Goal: Task Accomplishment & Management: Complete application form

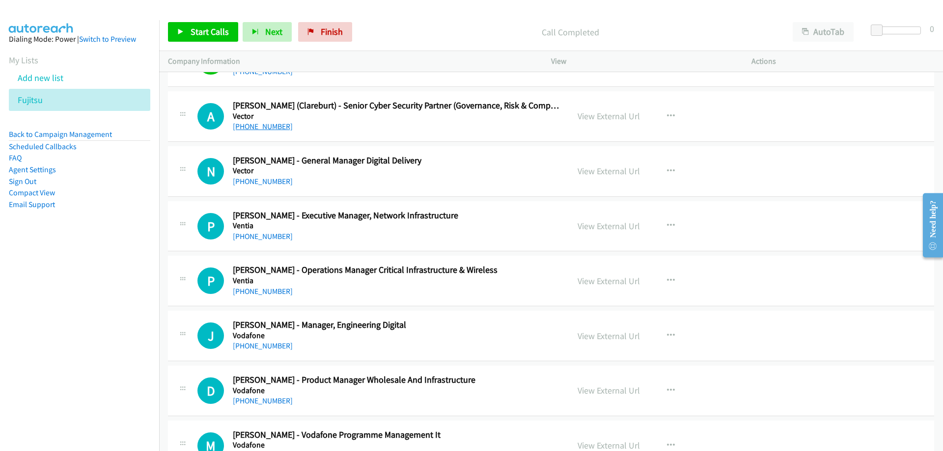
click at [258, 128] on link "[PHONE_NUMBER]" at bounding box center [263, 126] width 60 height 9
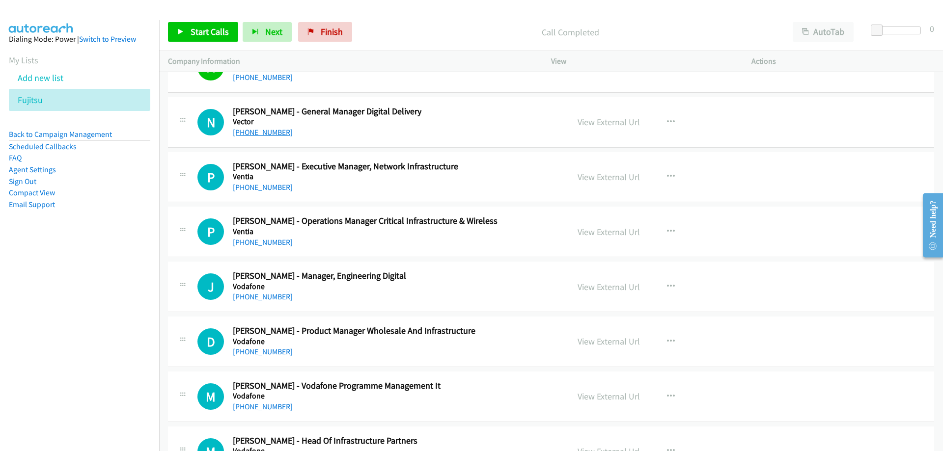
drag, startPoint x: 271, startPoint y: 125, endPoint x: 270, endPoint y: 131, distance: 5.6
click at [271, 125] on h5 "Vector" at bounding box center [327, 122] width 189 height 10
click at [270, 135] on link "[PHONE_NUMBER]" at bounding box center [263, 132] width 60 height 9
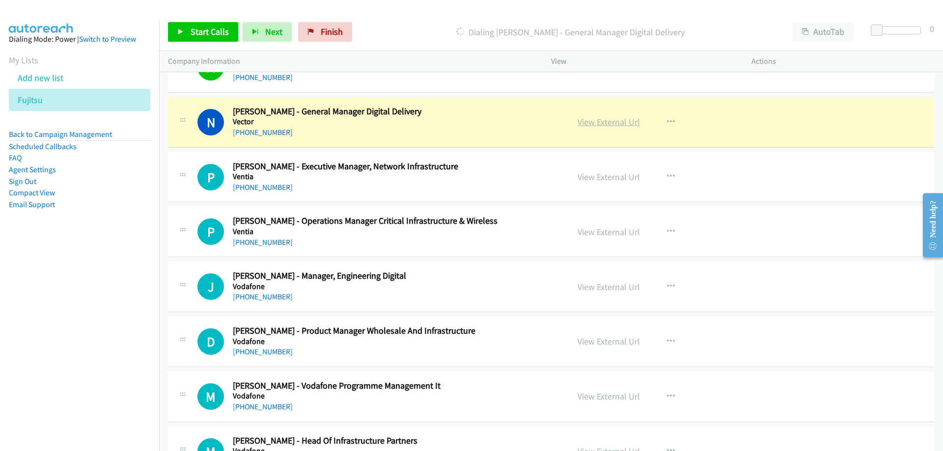
click at [593, 125] on link "View External Url" at bounding box center [609, 121] width 62 height 11
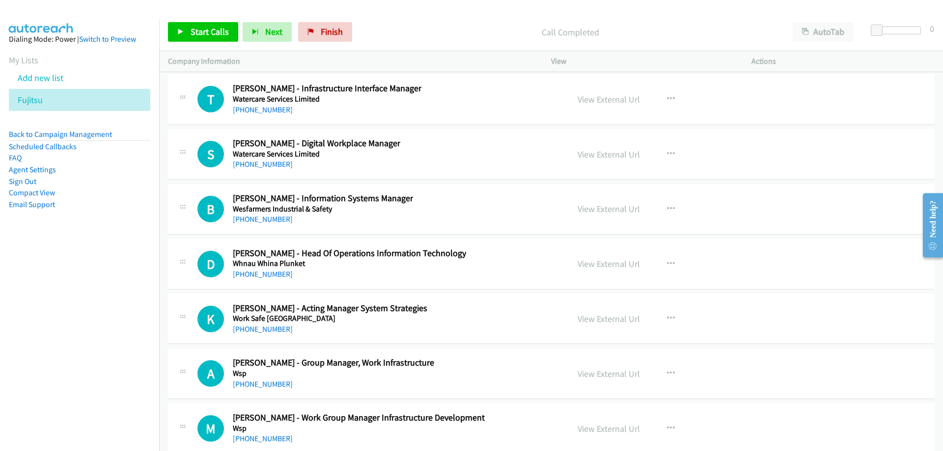
scroll to position [21172, 0]
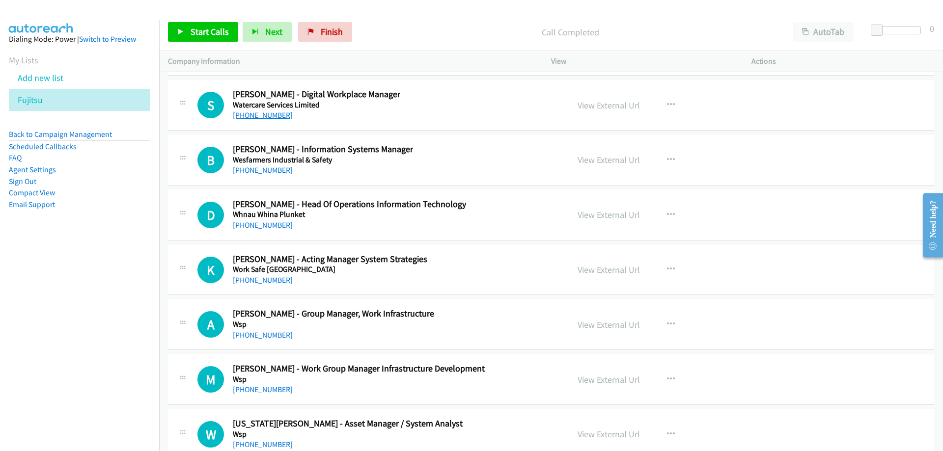
click at [269, 116] on link "[PHONE_NUMBER]" at bounding box center [263, 115] width 60 height 9
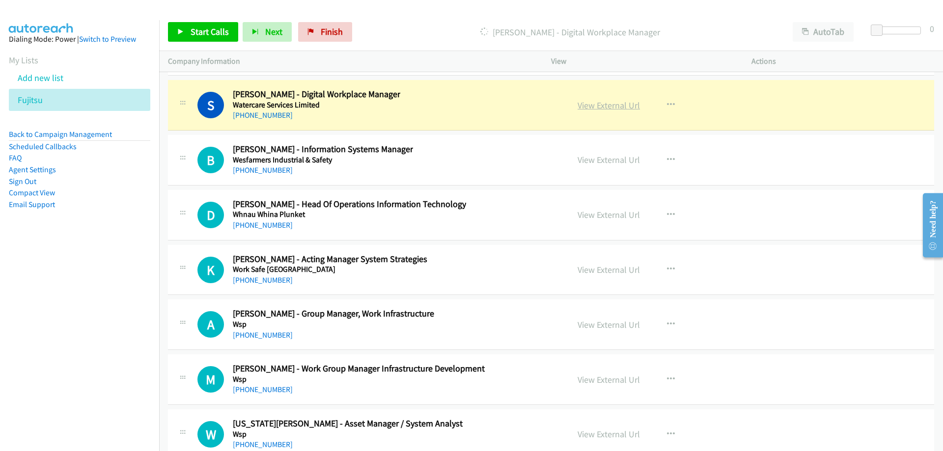
click at [587, 101] on link "View External Url" at bounding box center [609, 105] width 62 height 11
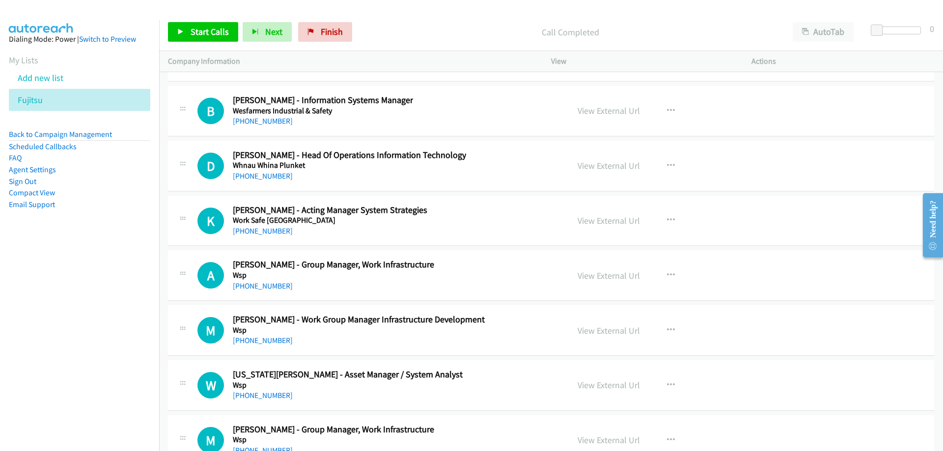
scroll to position [21271, 0]
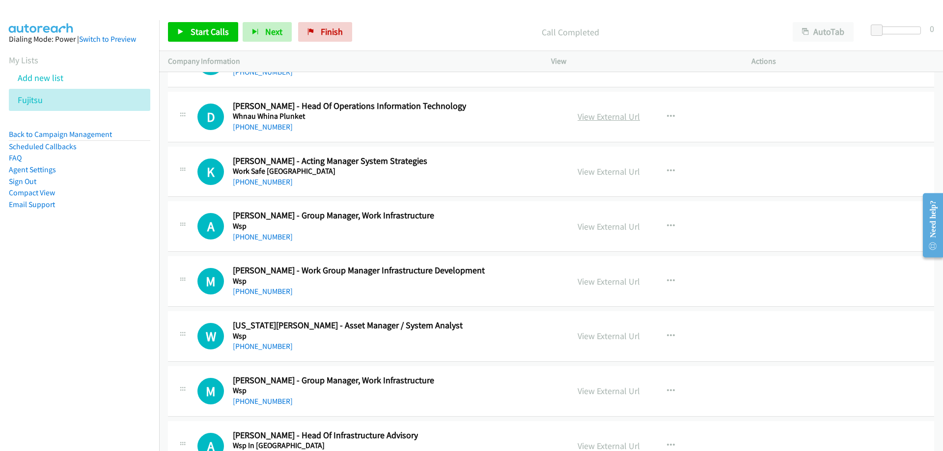
click at [590, 114] on link "View External Url" at bounding box center [609, 116] width 62 height 11
click at [269, 131] on link "[PHONE_NUMBER]" at bounding box center [263, 126] width 60 height 9
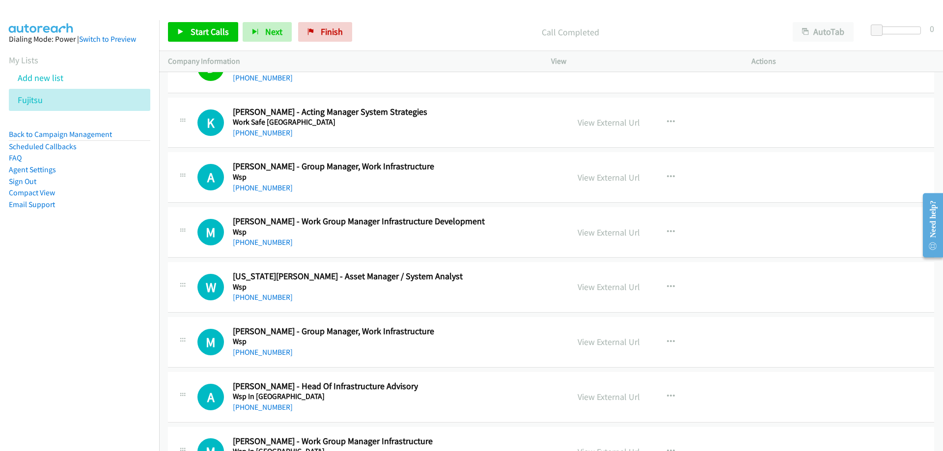
scroll to position [21369, 0]
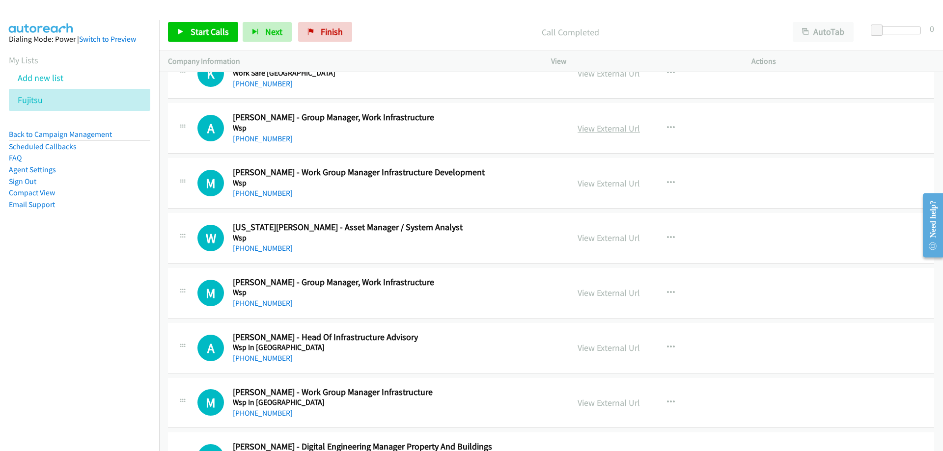
click at [587, 128] on link "View External Url" at bounding box center [609, 128] width 62 height 11
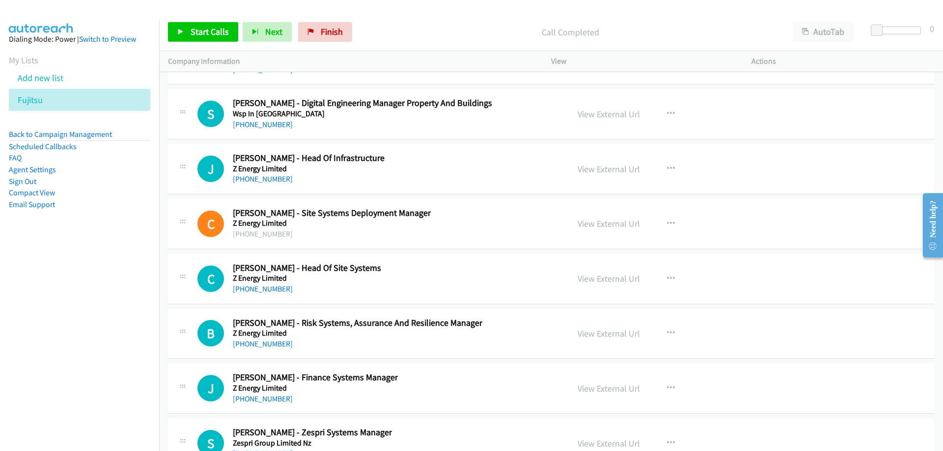
scroll to position [21762, 0]
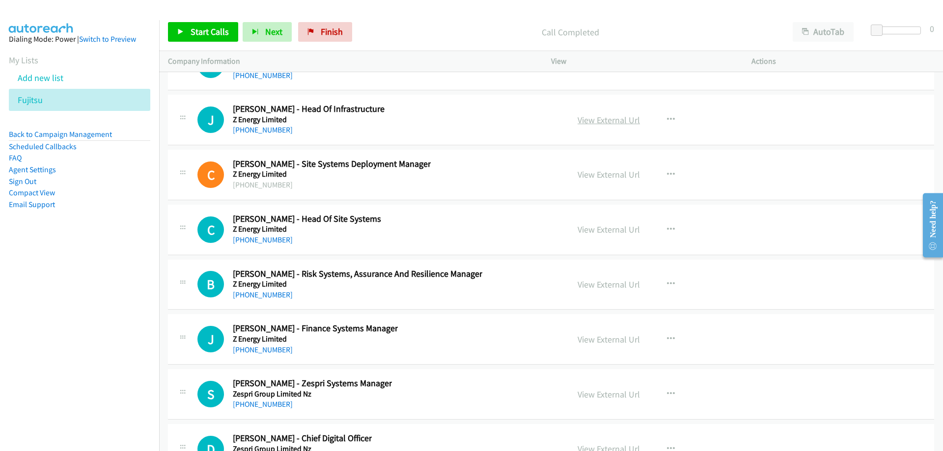
click at [612, 121] on link "View External Url" at bounding box center [609, 119] width 62 height 11
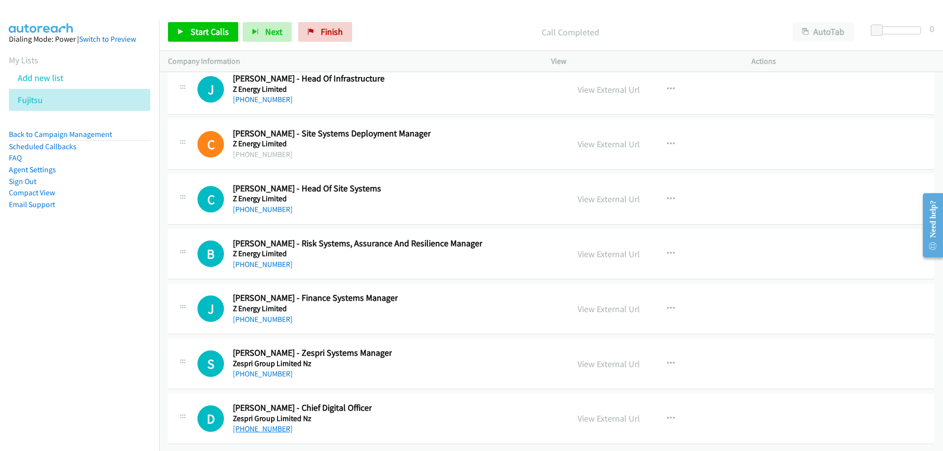
click at [277, 424] on link "[PHONE_NUMBER]" at bounding box center [263, 428] width 60 height 9
click at [49, 98] on icon at bounding box center [48, 100] width 7 height 7
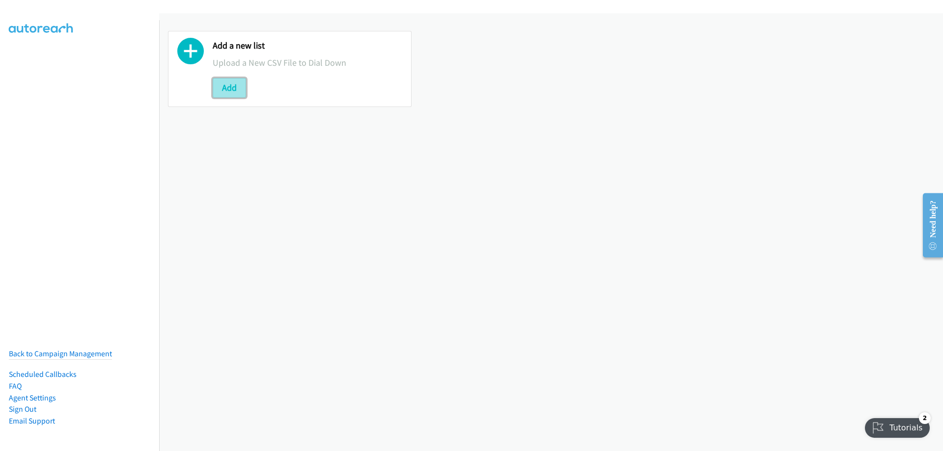
click at [227, 95] on button "Add" at bounding box center [229, 88] width 33 height 20
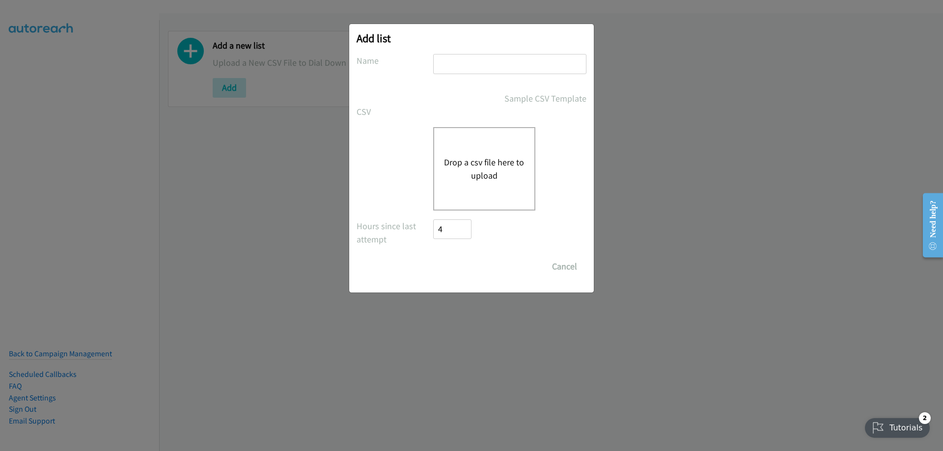
click at [494, 165] on button "Drop a csv file here to upload" at bounding box center [484, 169] width 81 height 27
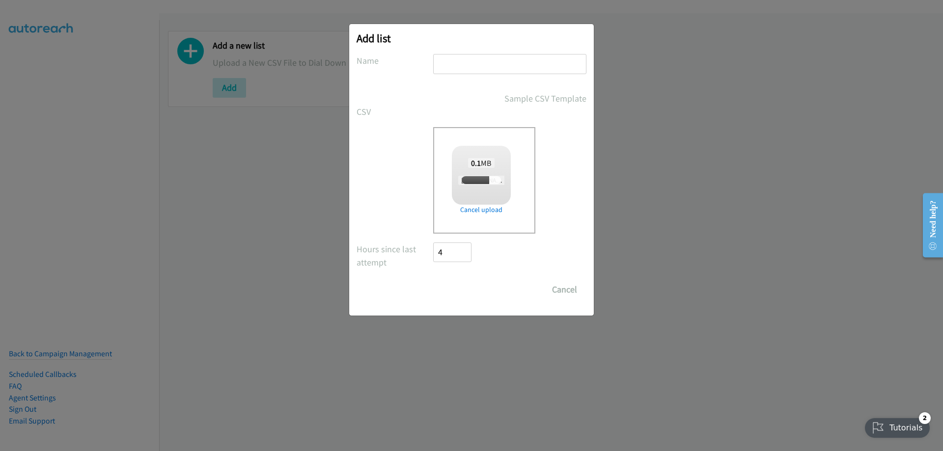
click at [468, 69] on input "text" at bounding box center [509, 64] width 153 height 20
checkbox input "true"
type input "Fujitsu"
click at [477, 293] on input "Save List" at bounding box center [459, 290] width 52 height 20
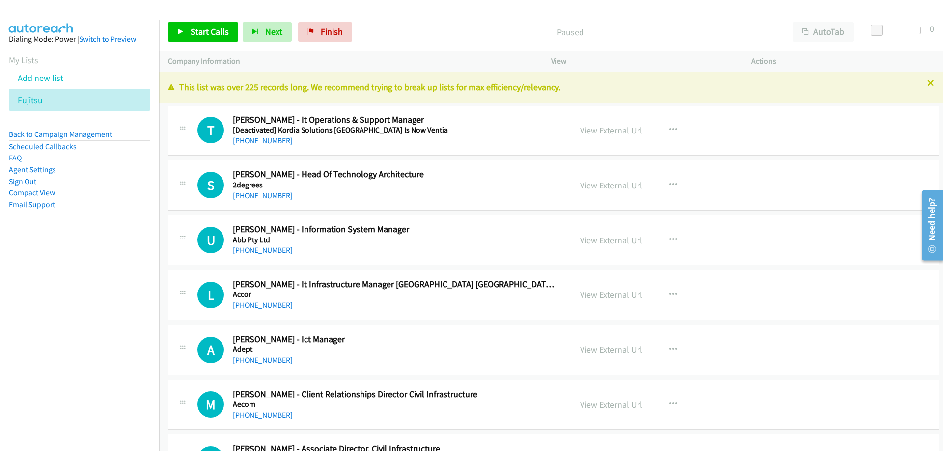
scroll to position [49, 0]
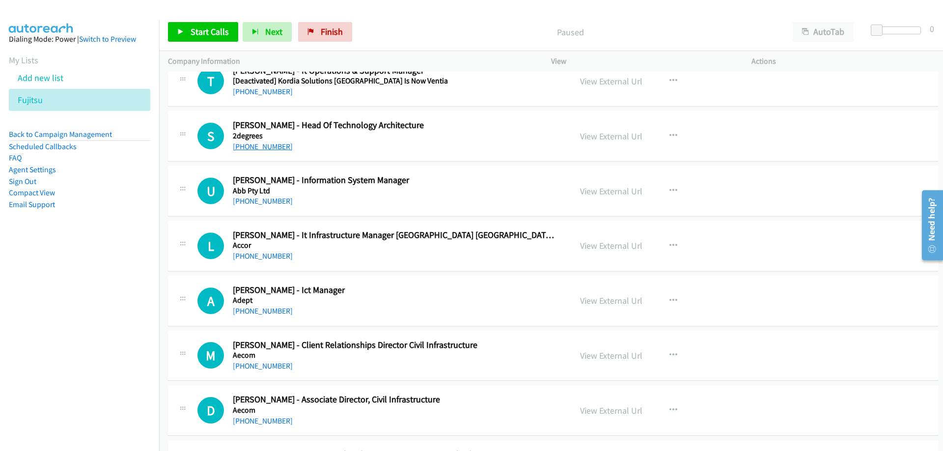
click at [258, 148] on link "+64 20 100 0790" at bounding box center [263, 146] width 60 height 9
click at [261, 145] on link "+64 20 100 0790" at bounding box center [263, 146] width 60 height 9
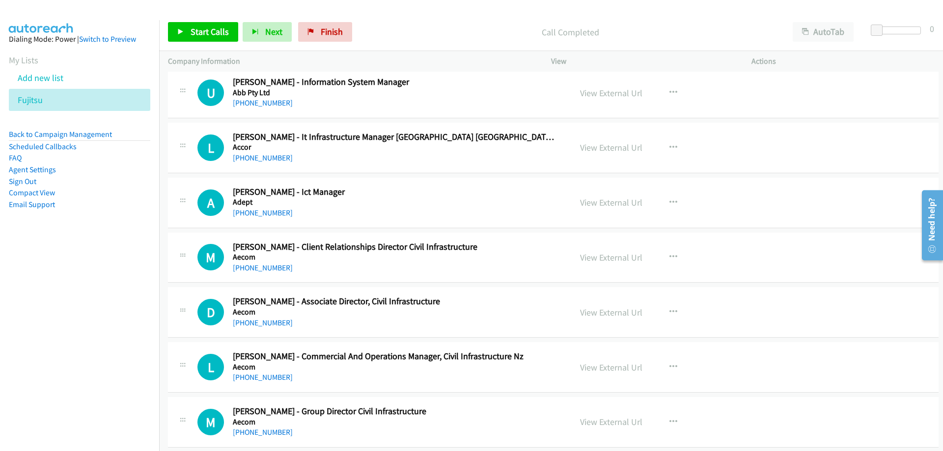
scroll to position [196, 0]
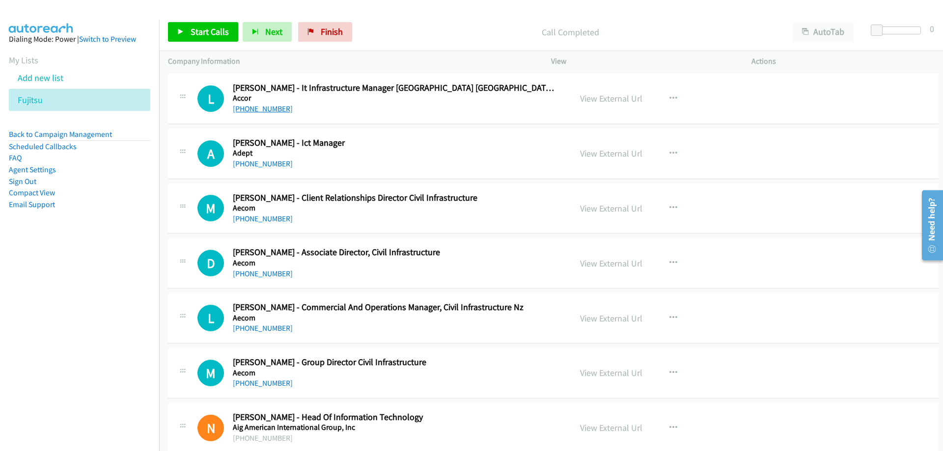
click at [261, 108] on link "+64 9 365 0000" at bounding box center [263, 108] width 60 height 9
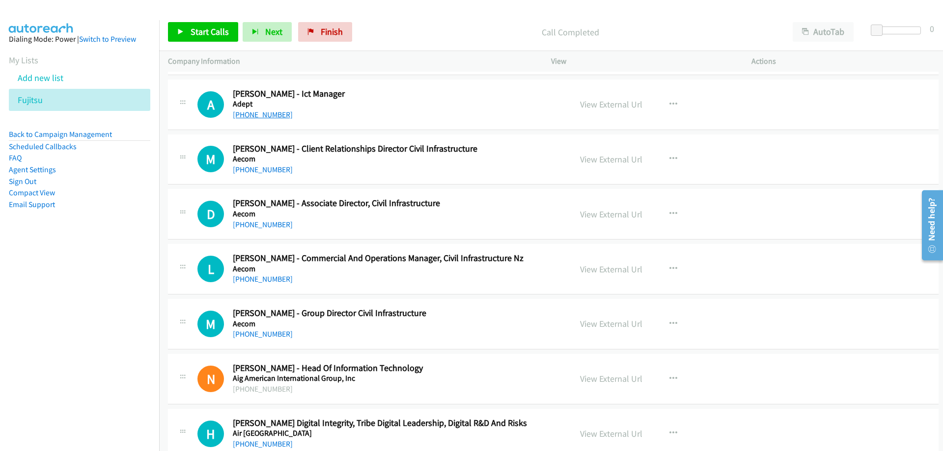
click at [266, 117] on link "+64 21 223 2189" at bounding box center [263, 114] width 60 height 9
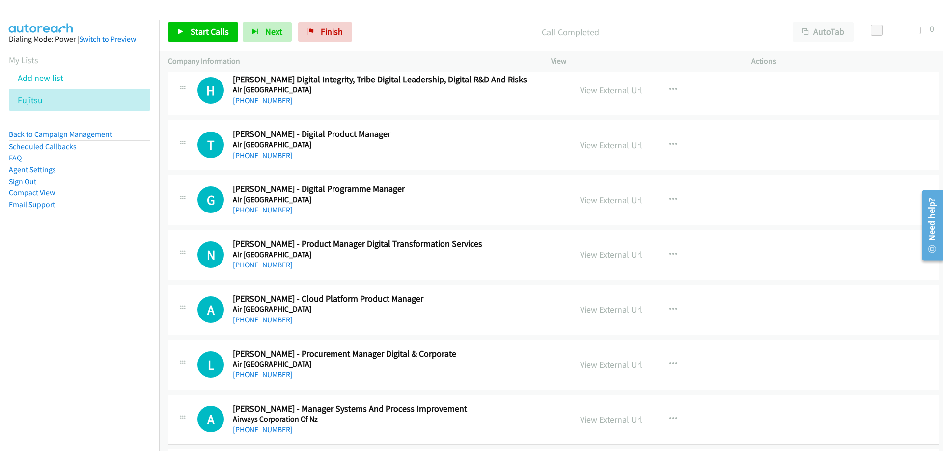
scroll to position [639, 0]
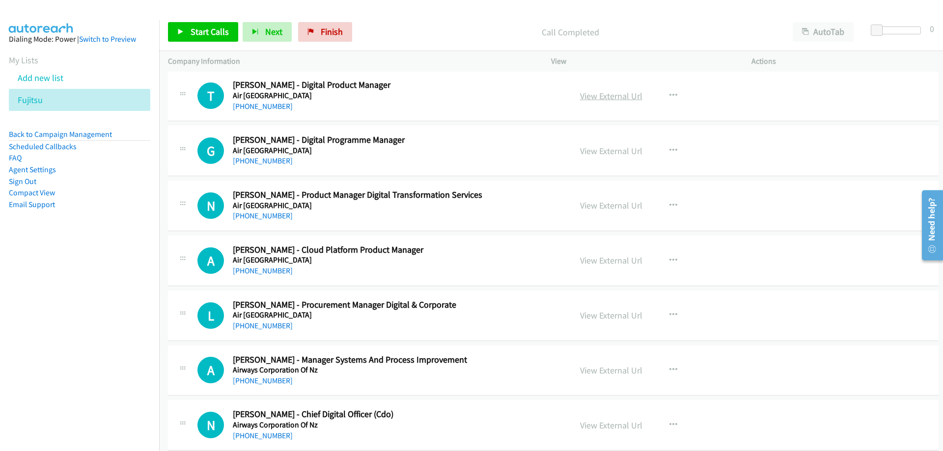
click at [619, 98] on link "View External Url" at bounding box center [611, 95] width 62 height 11
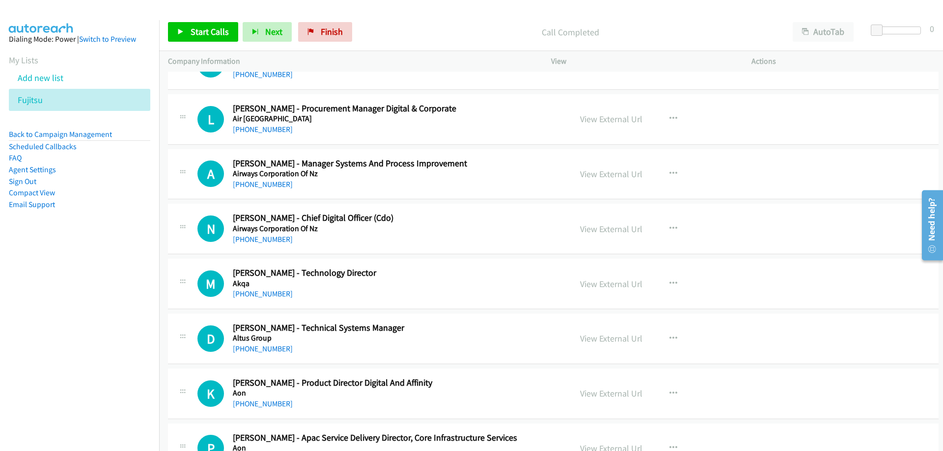
scroll to position [884, 0]
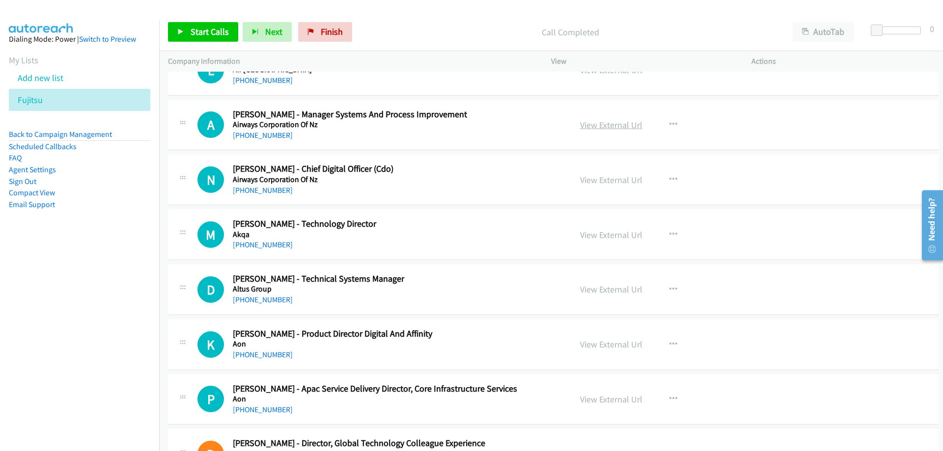
click at [587, 120] on link "View External Url" at bounding box center [611, 124] width 62 height 11
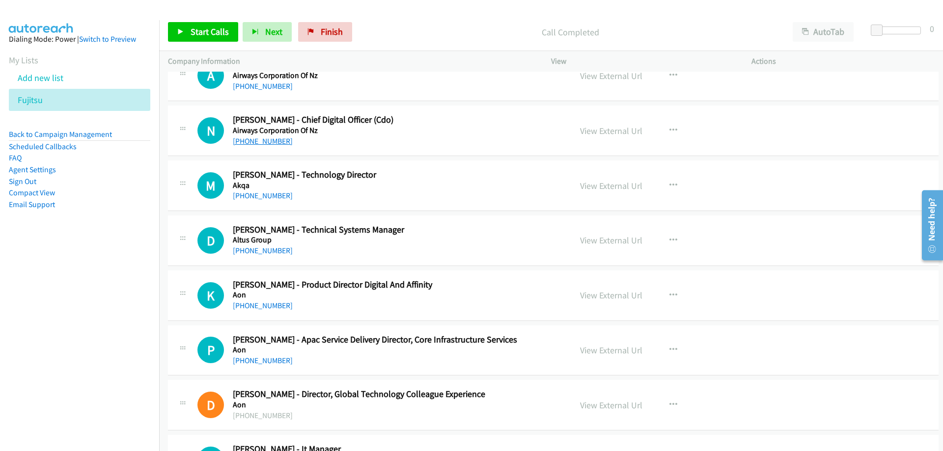
click at [267, 142] on link "+64 27 262 4131" at bounding box center [263, 141] width 60 height 9
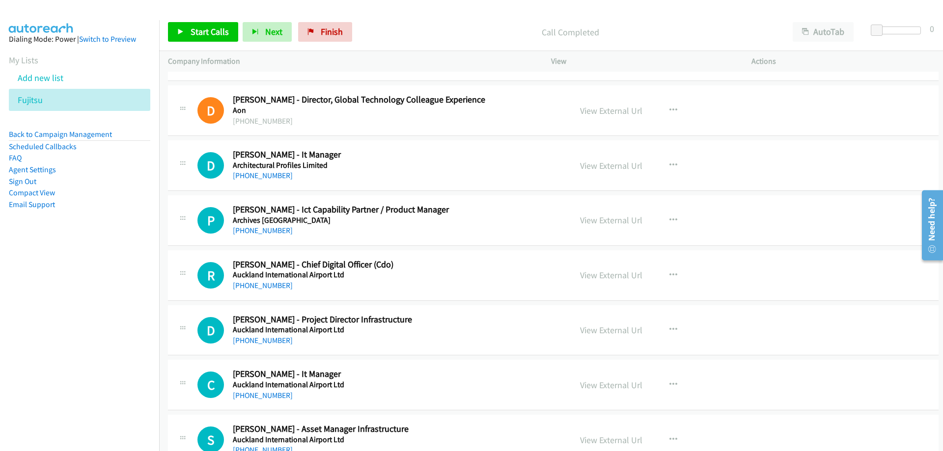
scroll to position [1277, 0]
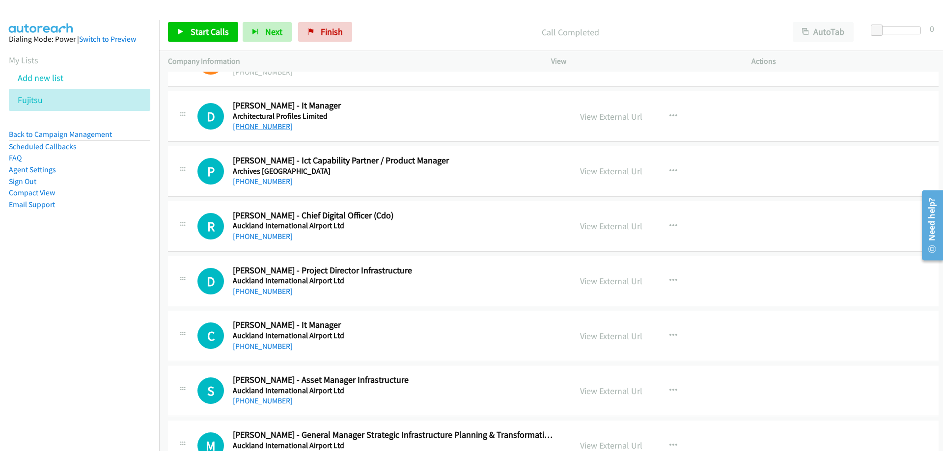
click at [263, 129] on link "+64 7 849 0715" at bounding box center [263, 126] width 60 height 9
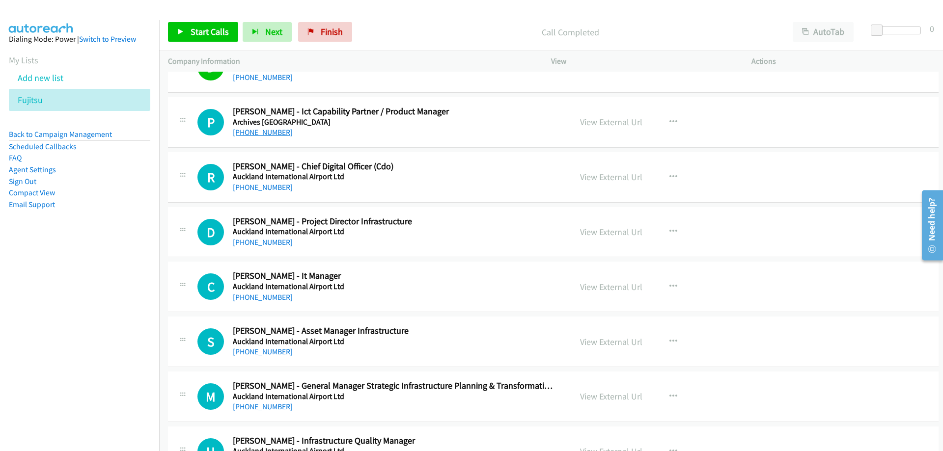
click at [269, 135] on link "+64 27 612 0467" at bounding box center [263, 132] width 60 height 9
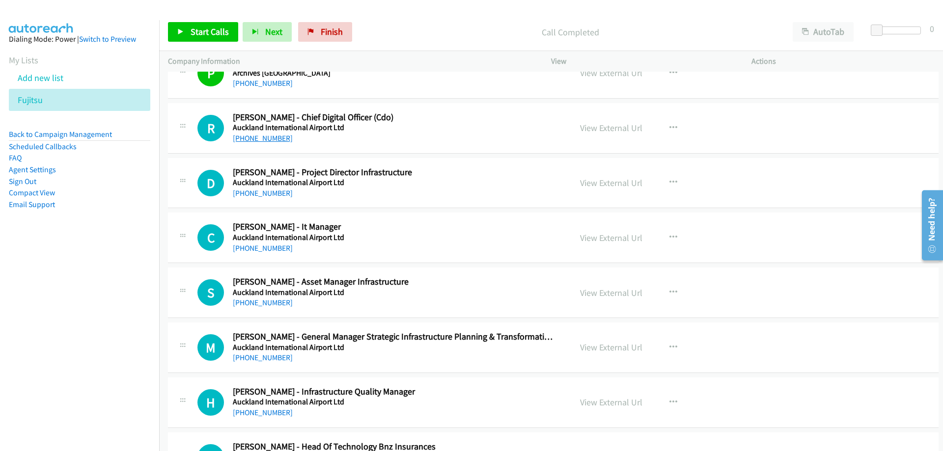
click at [250, 140] on link "+64 21 914 963" at bounding box center [263, 138] width 60 height 9
click at [583, 123] on link "View External Url" at bounding box center [611, 127] width 62 height 11
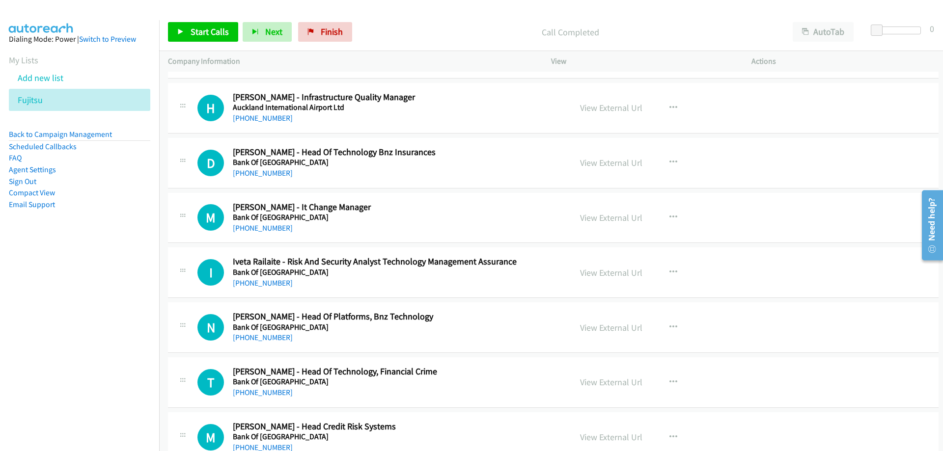
scroll to position [1719, 0]
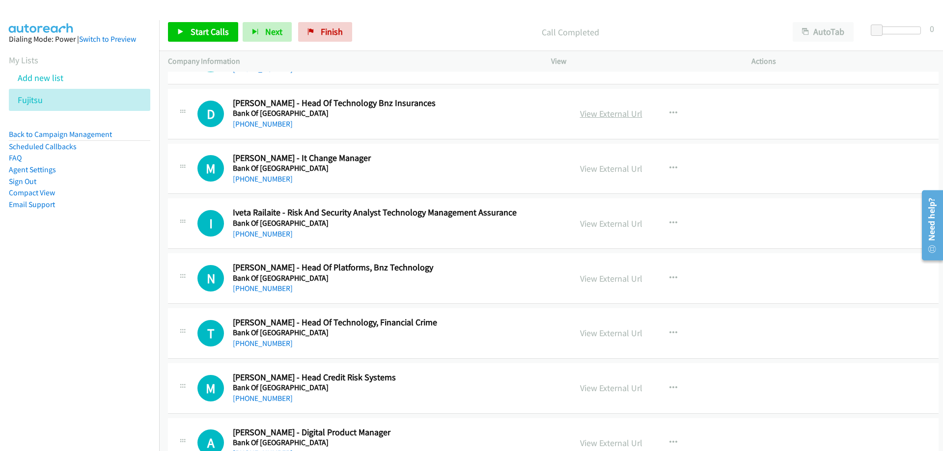
click at [588, 116] on link "View External Url" at bounding box center [611, 113] width 62 height 11
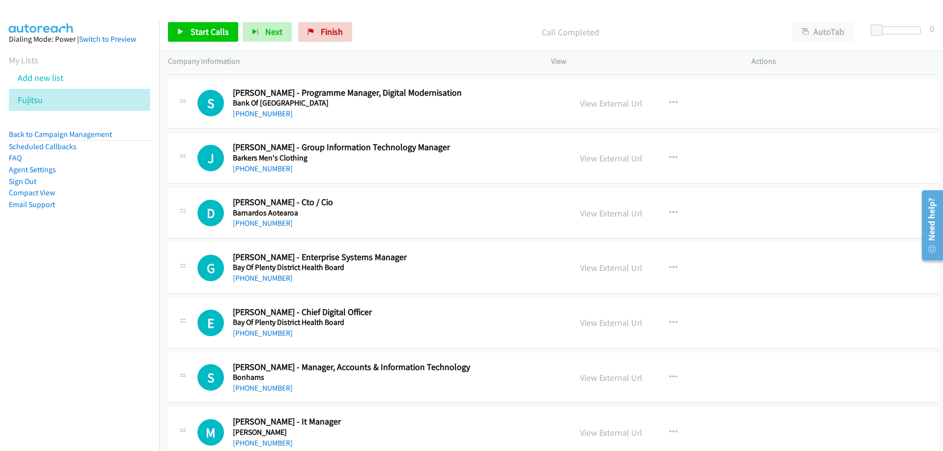
scroll to position [4470, 0]
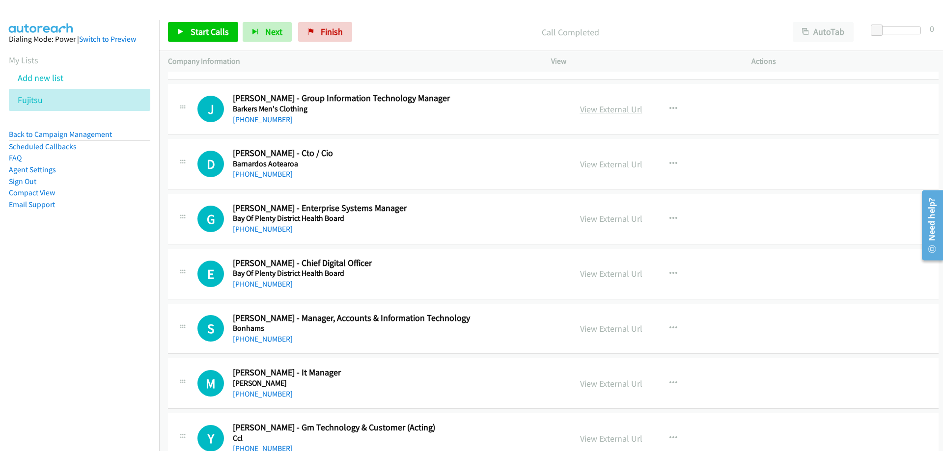
click at [621, 107] on link "View External Url" at bounding box center [611, 109] width 62 height 11
click at [262, 122] on link "+64 21 225 5464" at bounding box center [263, 119] width 60 height 9
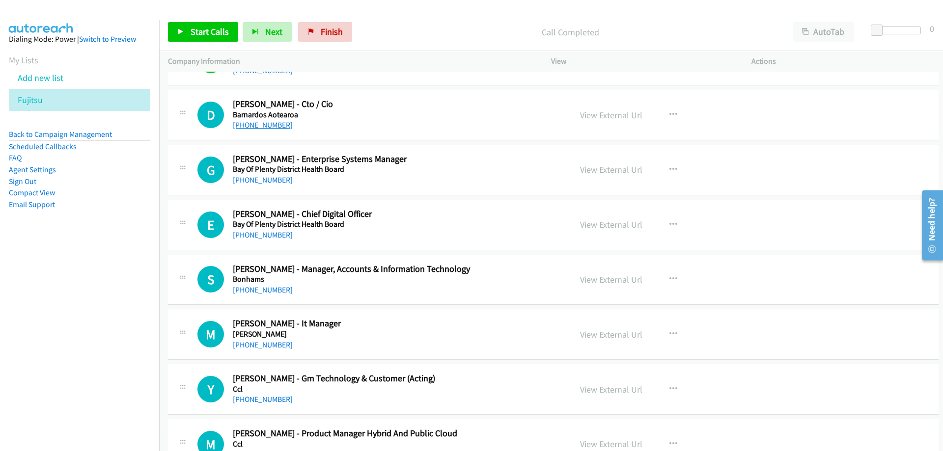
drag, startPoint x: 252, startPoint y: 130, endPoint x: 255, endPoint y: 123, distance: 7.5
click at [252, 130] on link "+64 27 742 7971" at bounding box center [263, 124] width 60 height 9
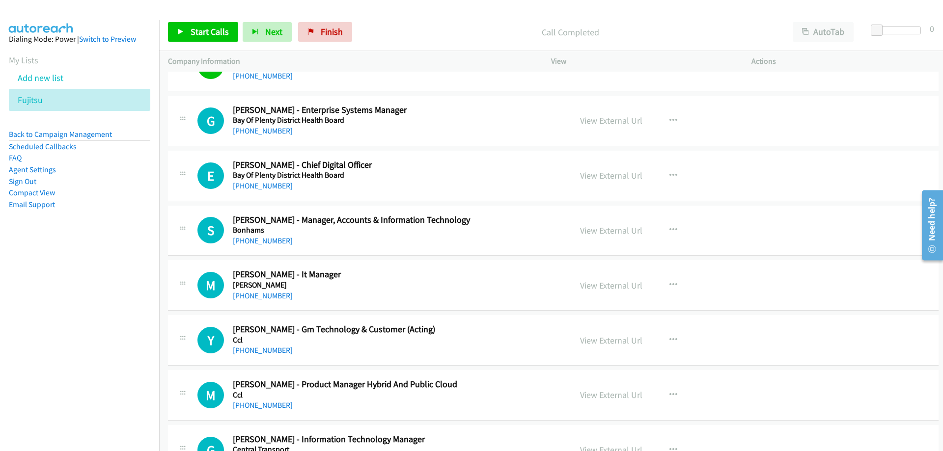
scroll to position [4618, 0]
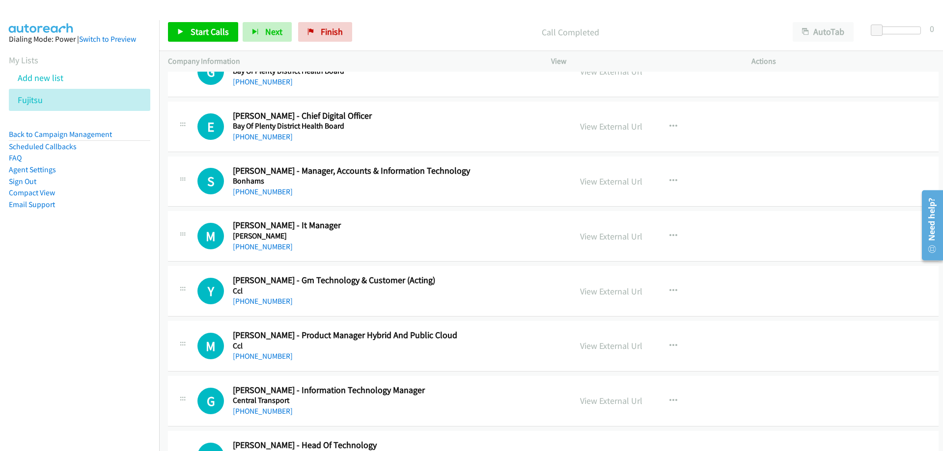
click at [274, 141] on div "+64 274 928 220" at bounding box center [395, 137] width 324 height 12
click at [273, 138] on link "+64 274 928 220" at bounding box center [263, 136] width 60 height 9
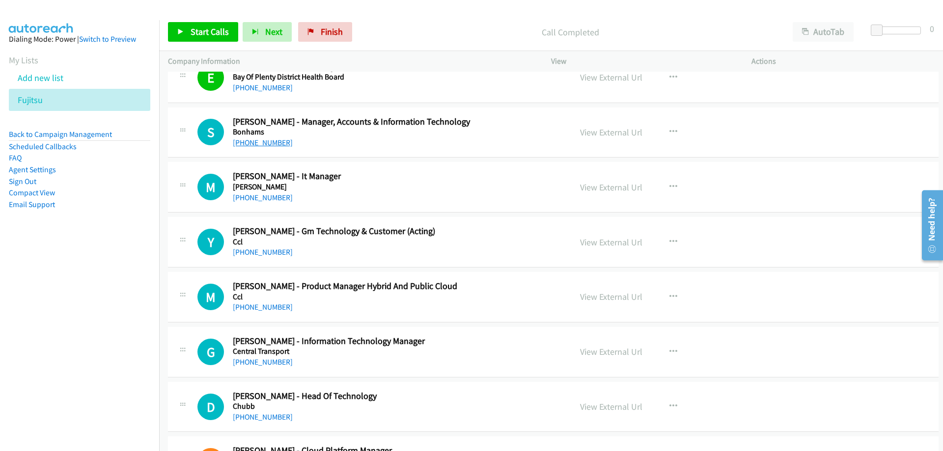
click at [264, 144] on link "+64 20 4159 4437" at bounding box center [263, 142] width 60 height 9
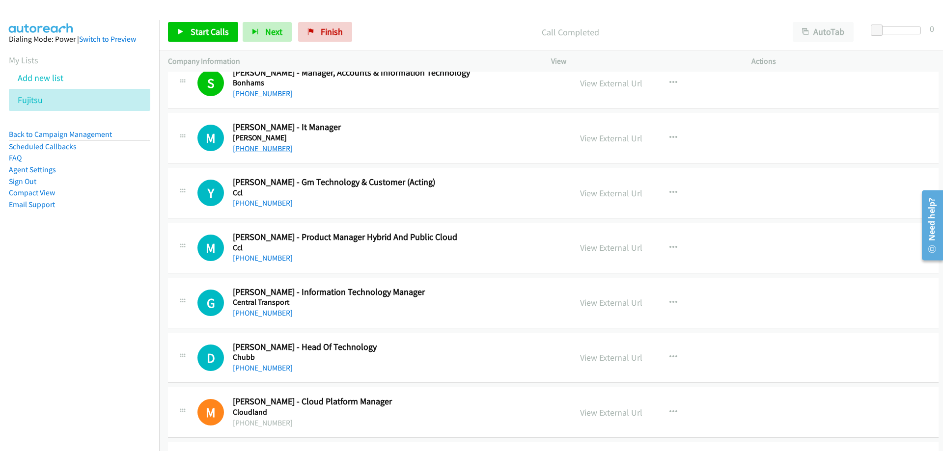
click at [270, 151] on link "+64 274 481 279" at bounding box center [263, 148] width 60 height 9
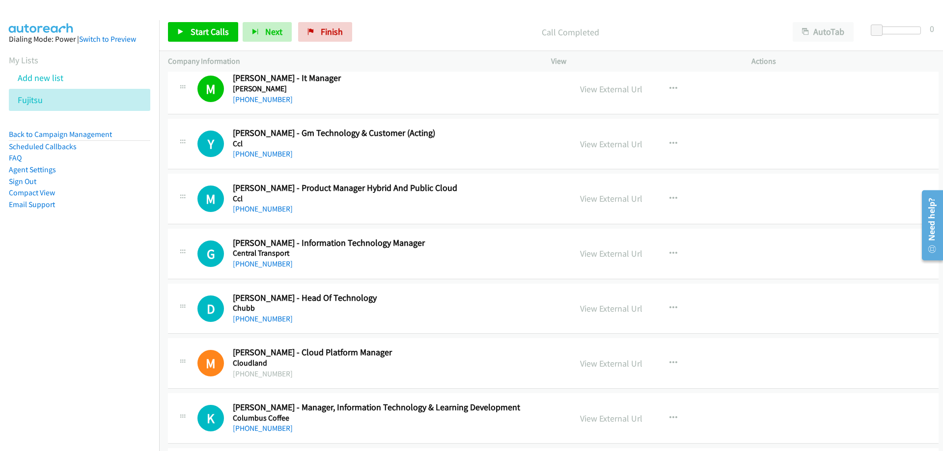
scroll to position [4814, 0]
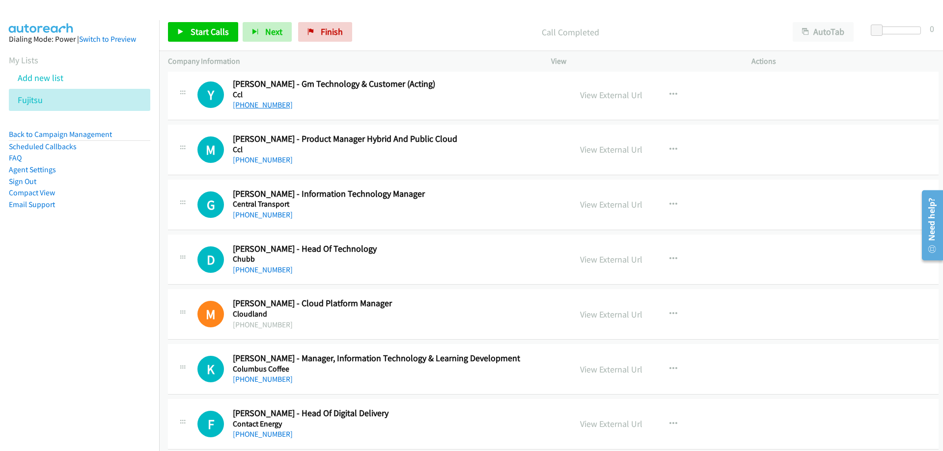
click at [258, 107] on link "+64 21 903 484" at bounding box center [263, 104] width 60 height 9
click at [431, 198] on h2 "Geoff Purdie - Information Technology Manager" at bounding box center [395, 194] width 324 height 11
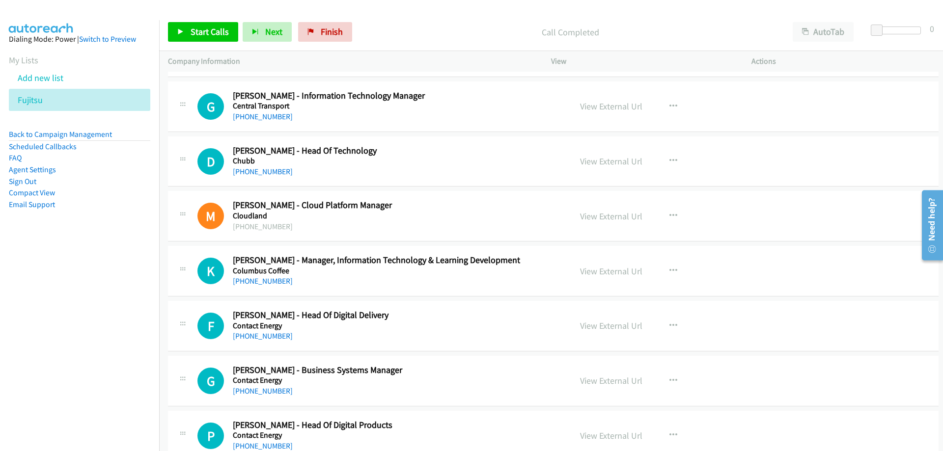
scroll to position [4863, 0]
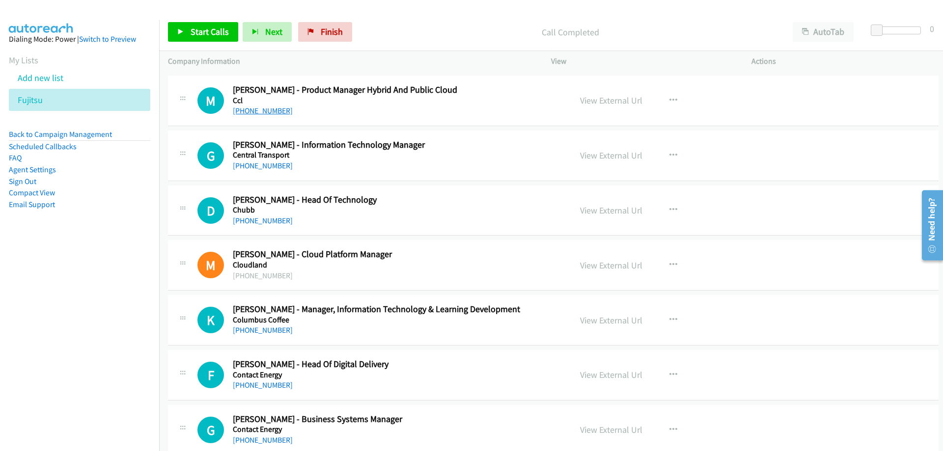
click at [247, 110] on link "+64 27 261 3449" at bounding box center [263, 110] width 60 height 9
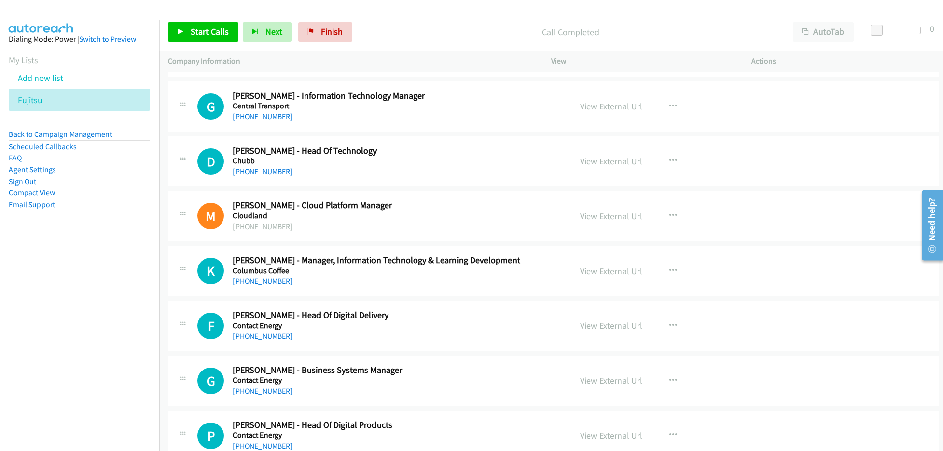
click at [265, 118] on link "+64 21 483 367" at bounding box center [263, 116] width 60 height 9
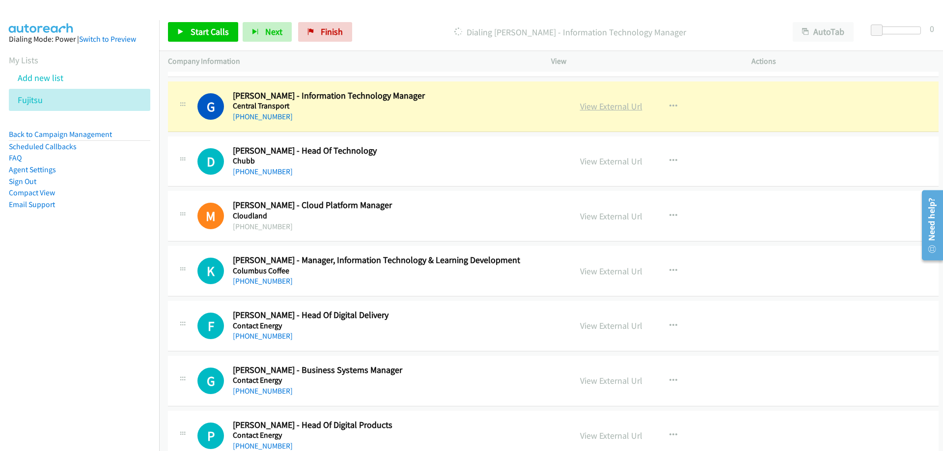
click at [595, 106] on link "View External Url" at bounding box center [611, 106] width 62 height 11
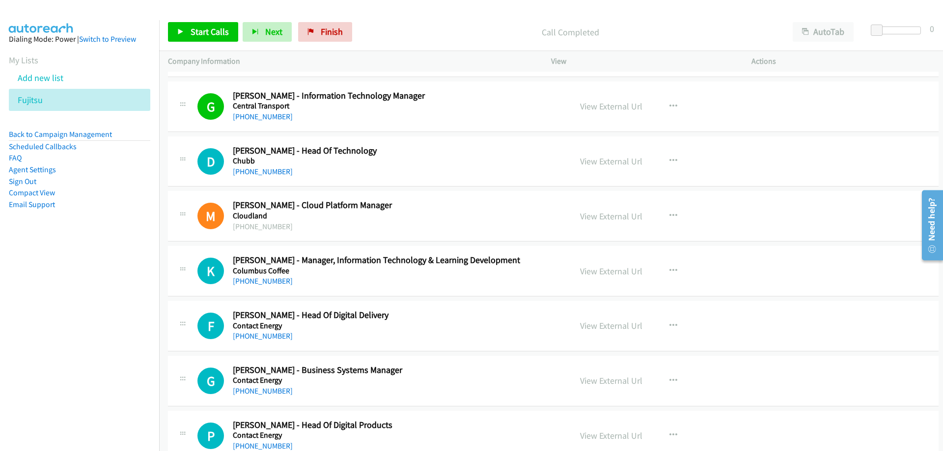
scroll to position [4962, 0]
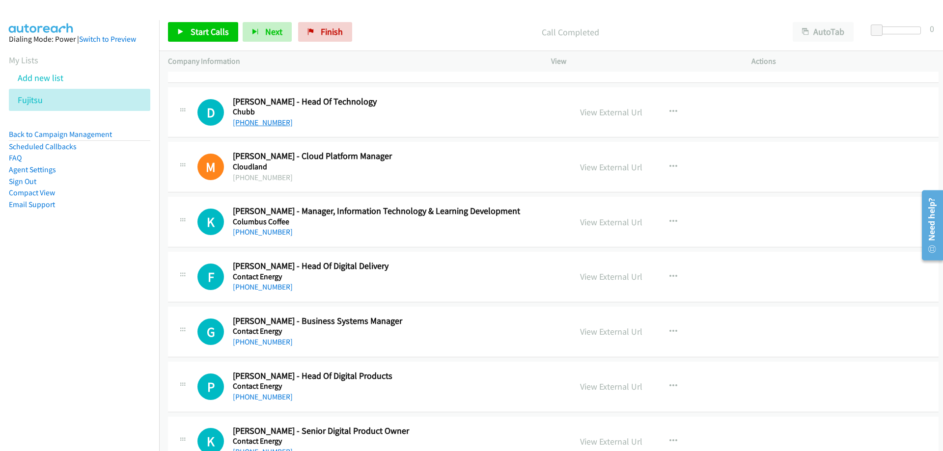
click at [274, 122] on link "[PHONE_NUMBER]" at bounding box center [263, 122] width 60 height 9
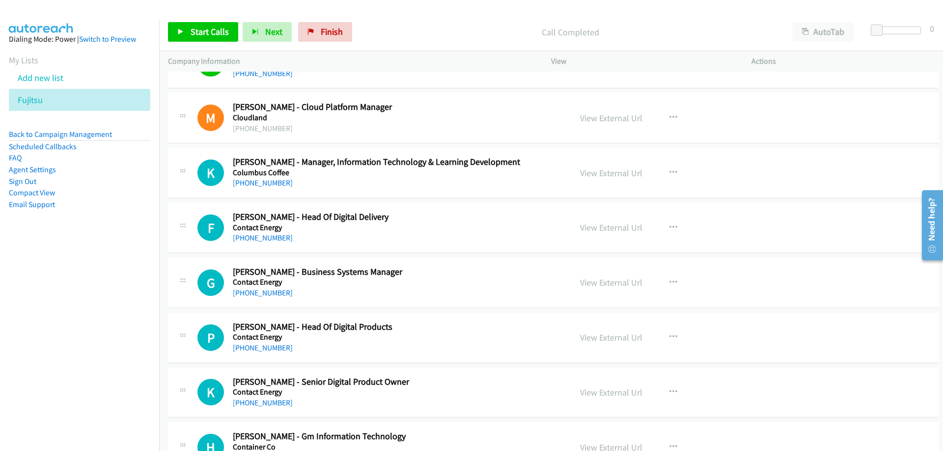
scroll to position [5060, 0]
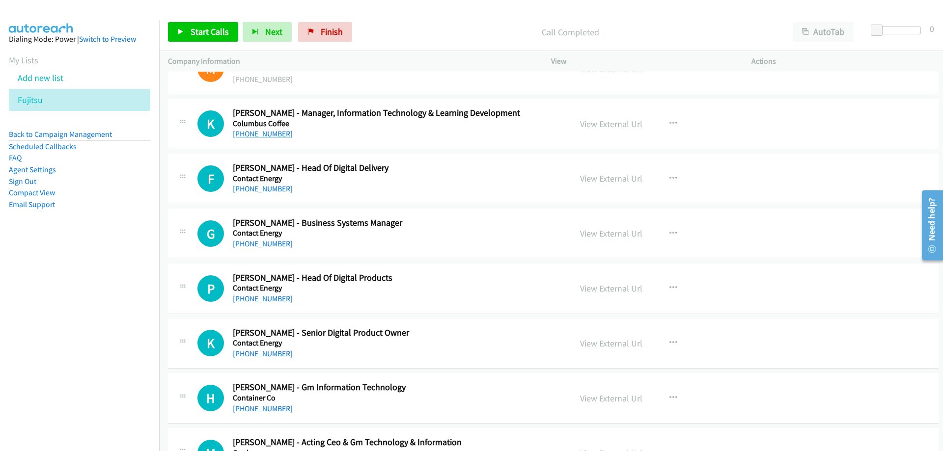
click at [267, 135] on link "+64 21 799 482" at bounding box center [263, 133] width 60 height 9
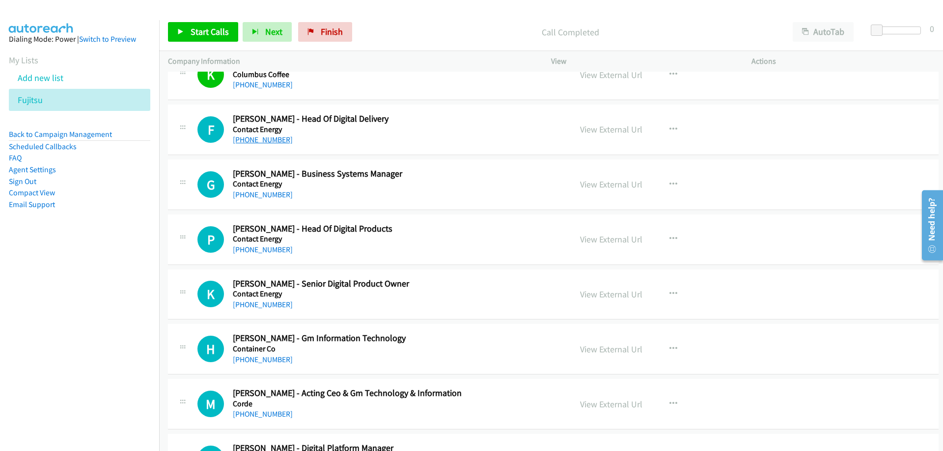
click at [264, 142] on link "+64 21 884 481" at bounding box center [263, 139] width 60 height 9
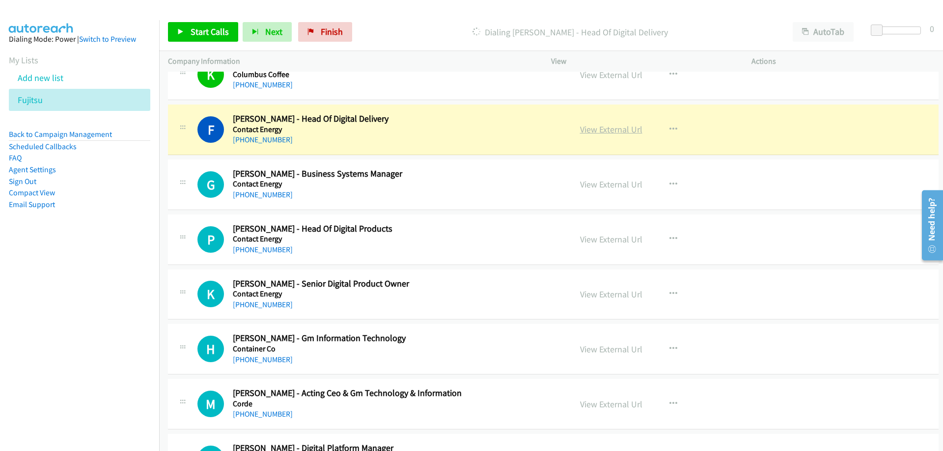
click at [623, 128] on link "View External Url" at bounding box center [611, 129] width 62 height 11
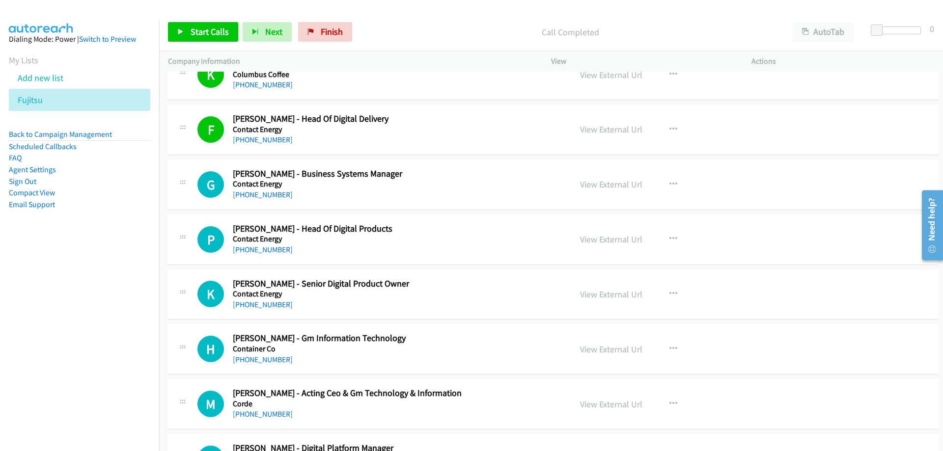
scroll to position [5158, 0]
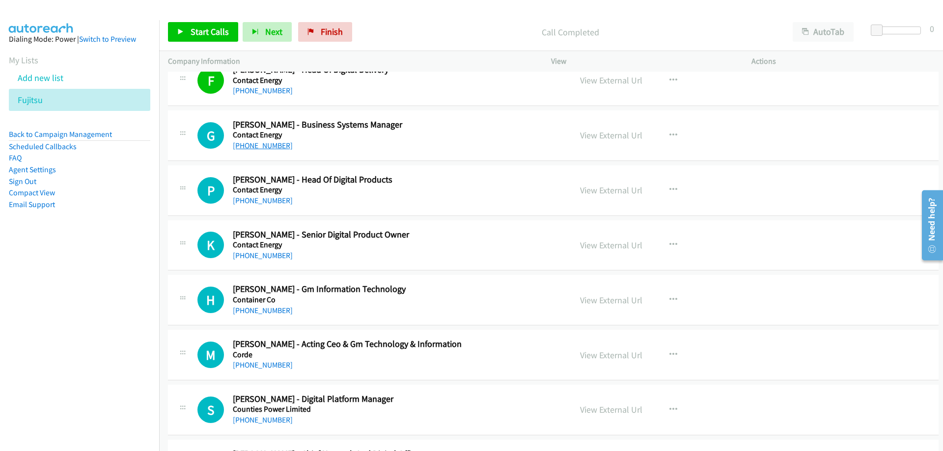
click at [276, 149] on link "+64 27 801 9858" at bounding box center [263, 145] width 60 height 9
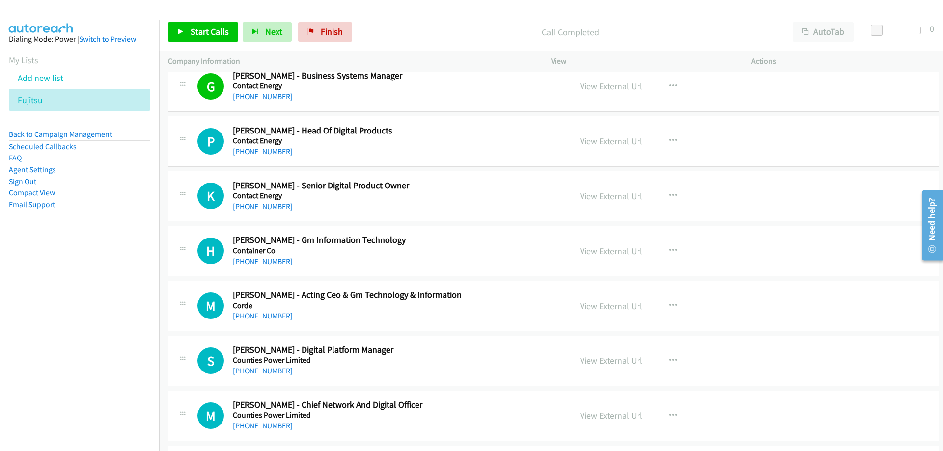
scroll to position [5256, 0]
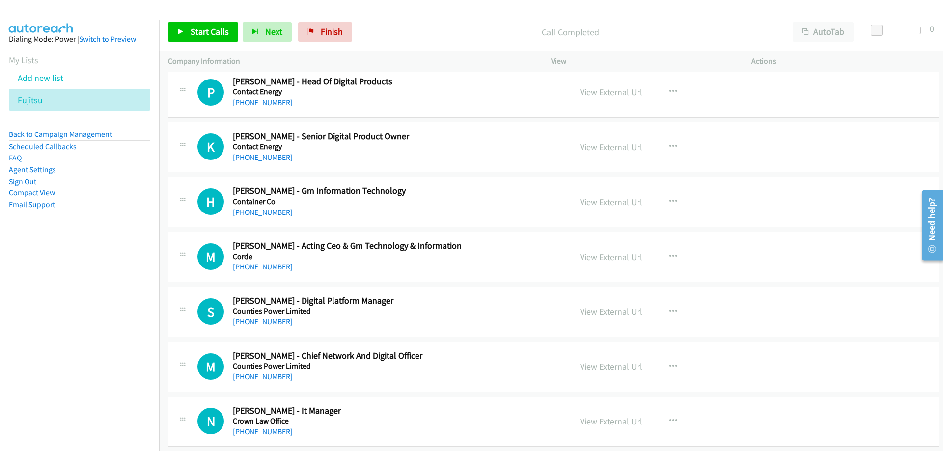
click at [252, 98] on link "+64 21 509 196" at bounding box center [263, 102] width 60 height 9
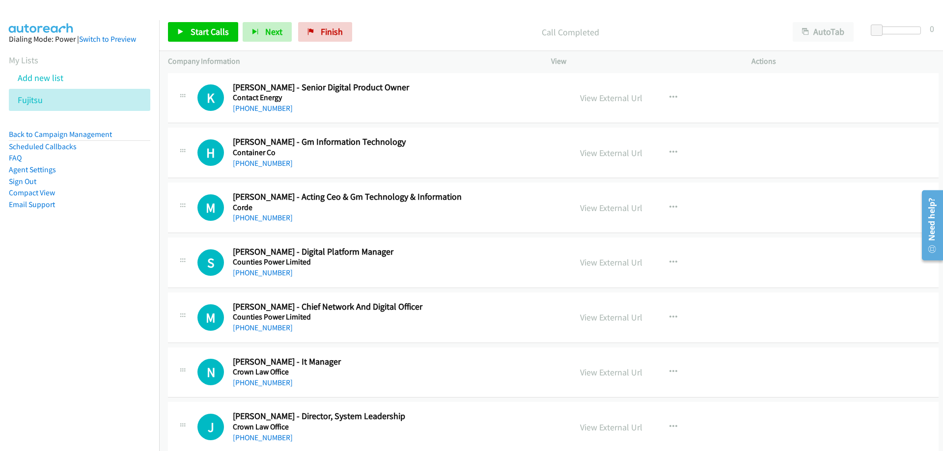
scroll to position [5355, 0]
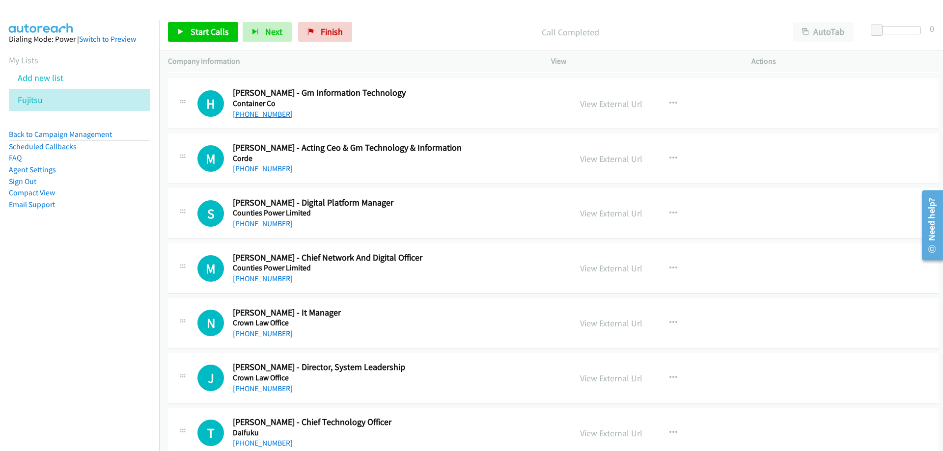
click at [267, 117] on link "+64 274 305 084" at bounding box center [263, 114] width 60 height 9
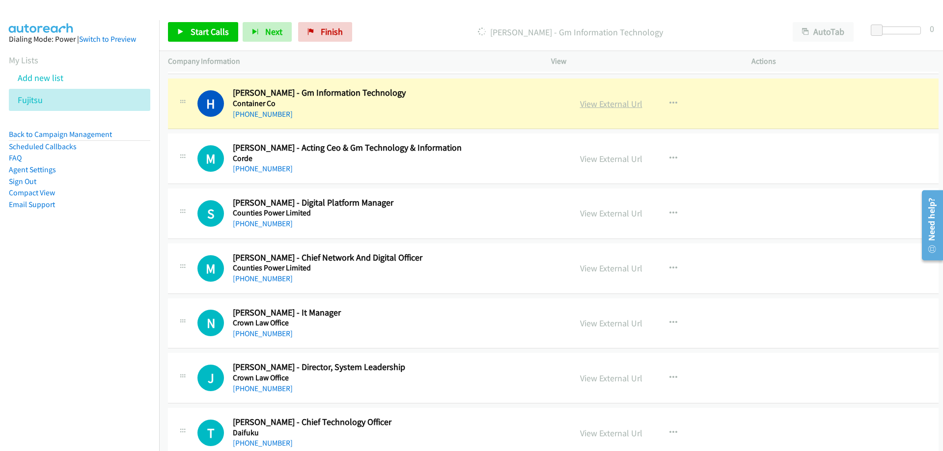
click at [624, 103] on link "View External Url" at bounding box center [611, 103] width 62 height 11
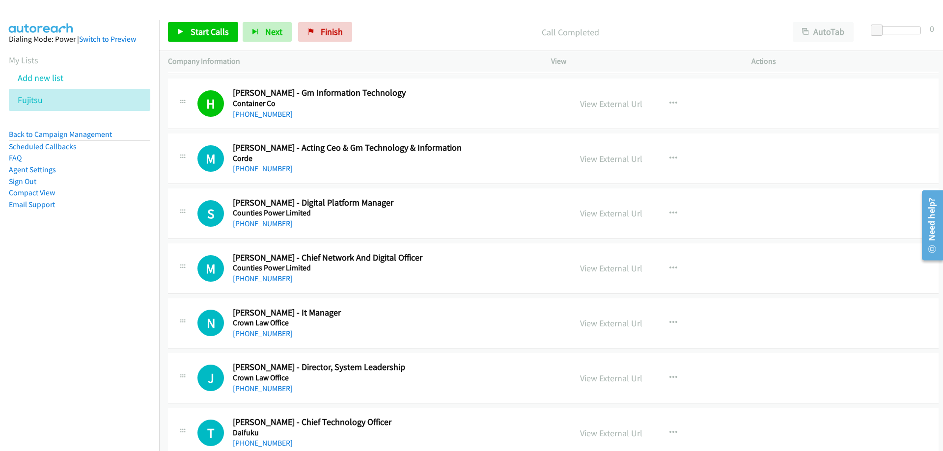
scroll to position [5404, 0]
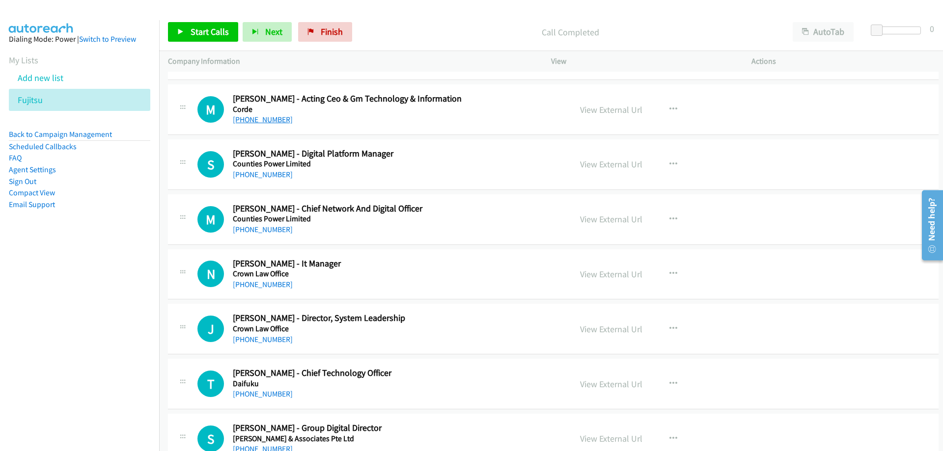
click at [276, 120] on link "+64 27 653 2303" at bounding box center [263, 119] width 60 height 9
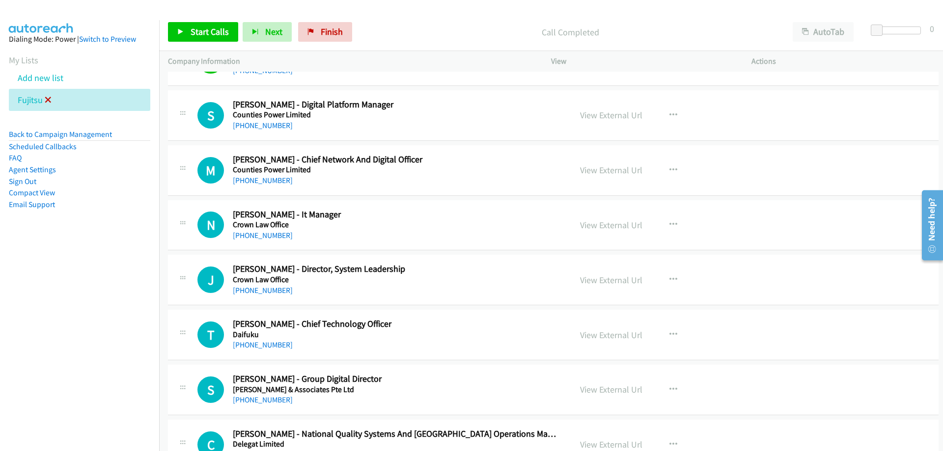
click at [48, 101] on icon at bounding box center [48, 100] width 7 height 7
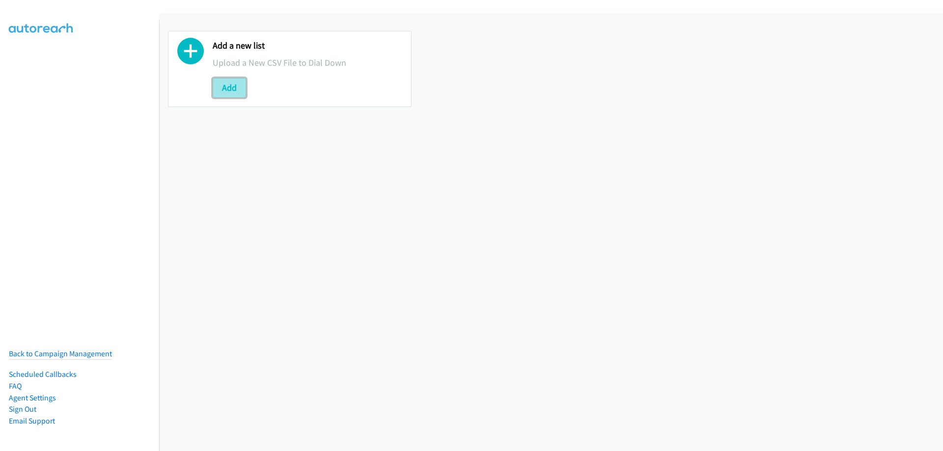
click at [242, 92] on button "Add" at bounding box center [229, 88] width 33 height 20
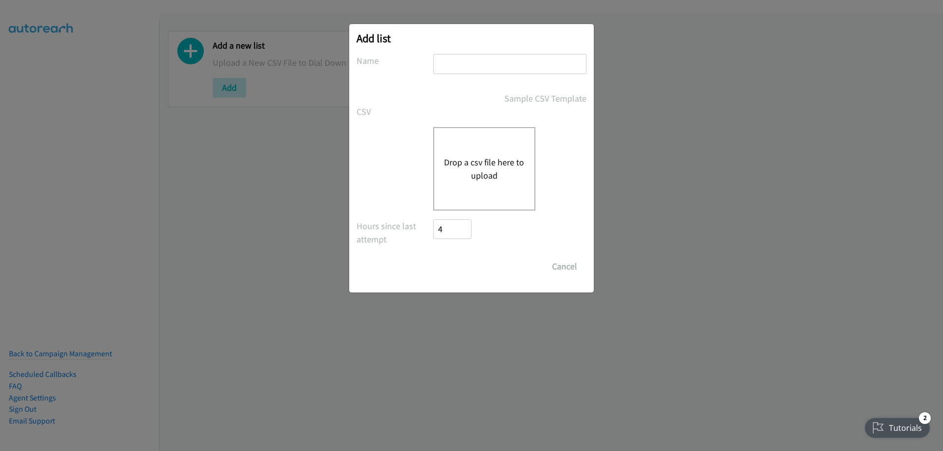
click at [466, 159] on button "Drop a csv file here to upload" at bounding box center [484, 169] width 81 height 27
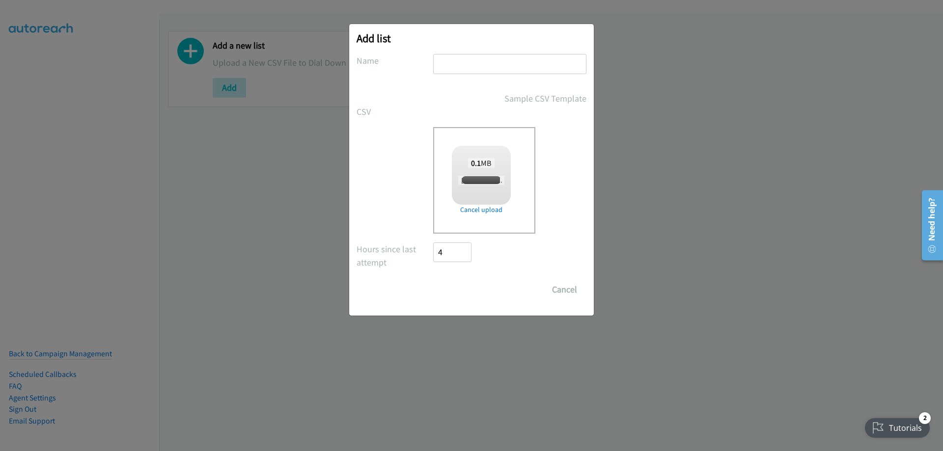
click at [463, 66] on input "text" at bounding box center [509, 64] width 153 height 20
checkbox input "true"
type input "Fujitsu"
click at [447, 295] on input "Save List" at bounding box center [459, 290] width 52 height 20
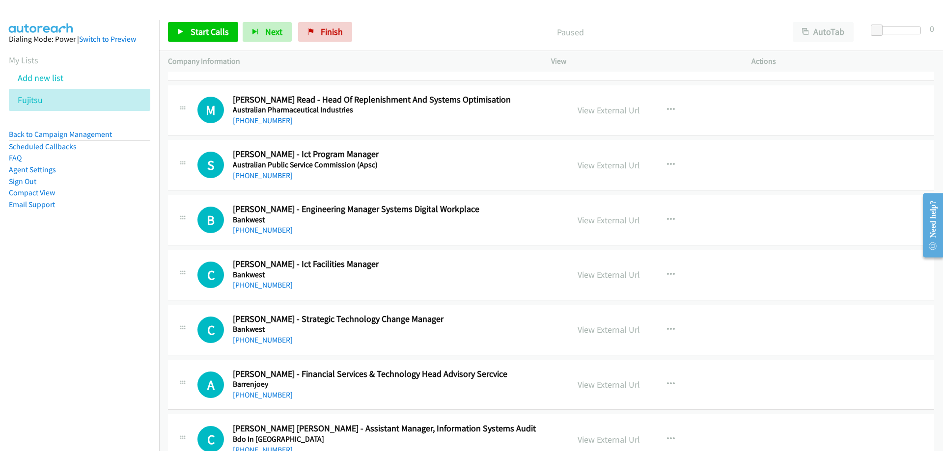
scroll to position [344, 0]
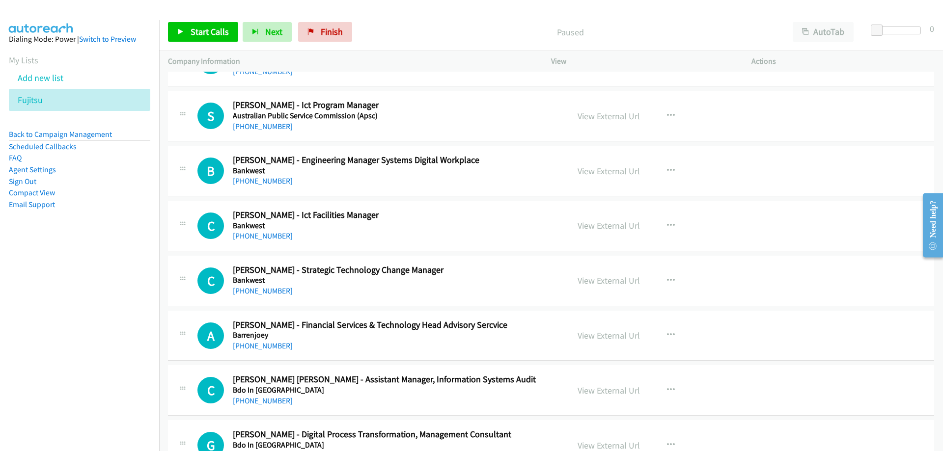
click at [590, 120] on link "View External Url" at bounding box center [609, 116] width 62 height 11
click at [252, 127] on link "+61 431 058 801" at bounding box center [263, 126] width 60 height 9
click at [271, 125] on link "+61 431 058 801" at bounding box center [263, 126] width 60 height 9
click at [620, 118] on link "View External Url" at bounding box center [609, 116] width 62 height 11
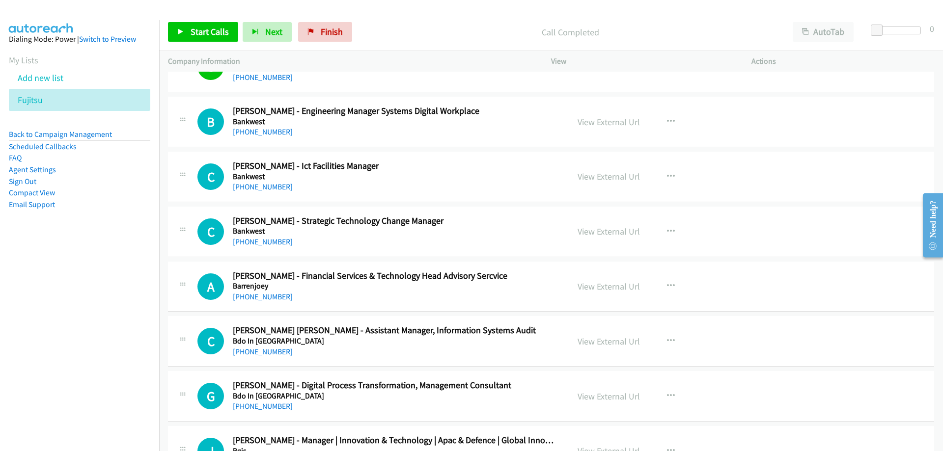
scroll to position [442, 0]
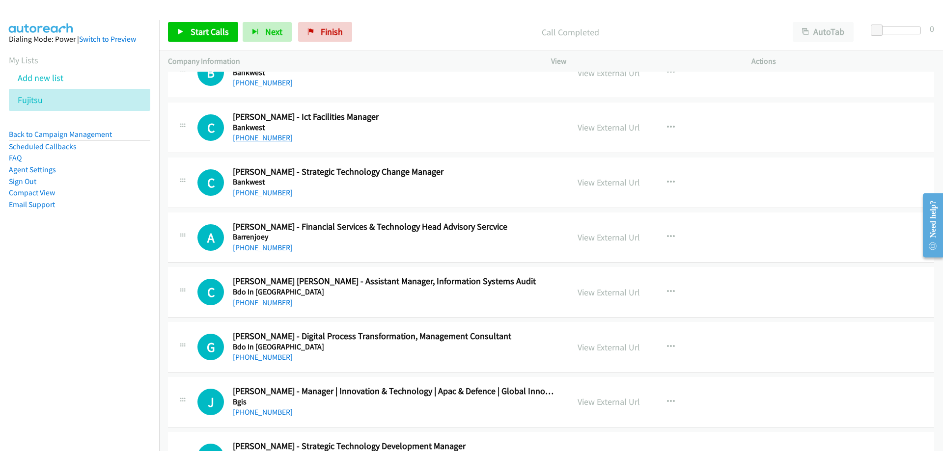
click at [268, 139] on link "+61 458 799 349" at bounding box center [263, 137] width 60 height 9
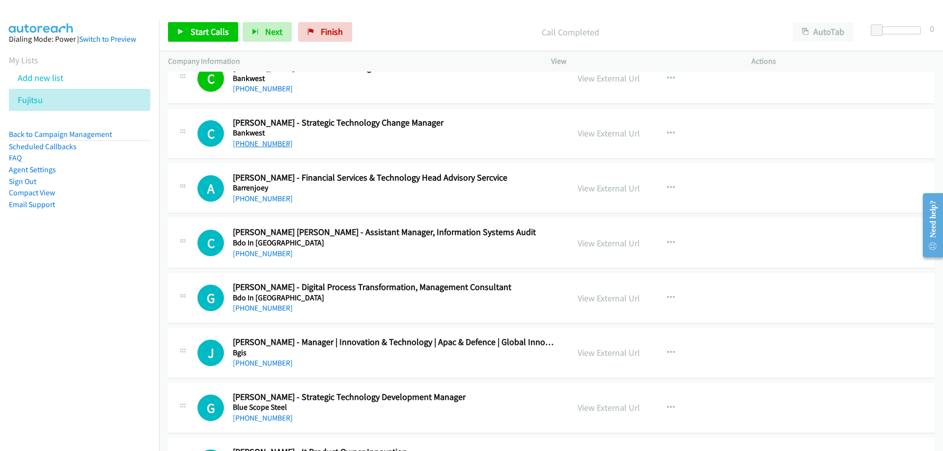
click at [248, 146] on link "+61 431 471 762" at bounding box center [263, 143] width 60 height 9
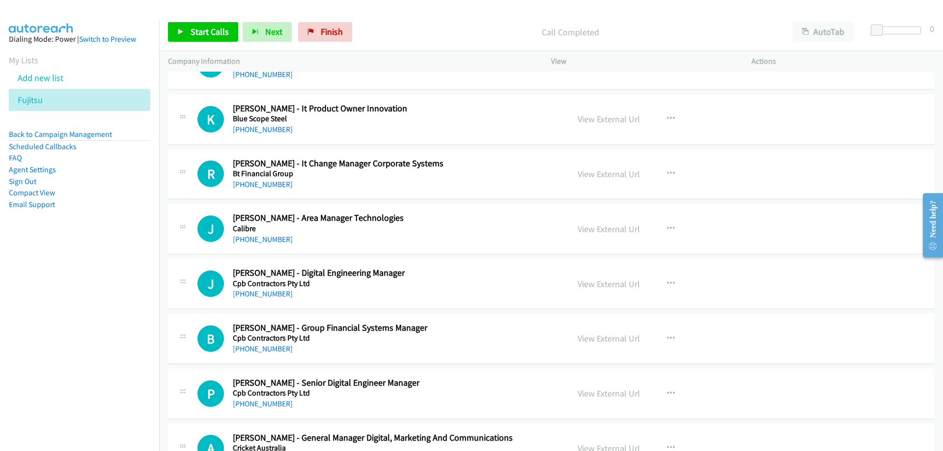
scroll to position [884, 0]
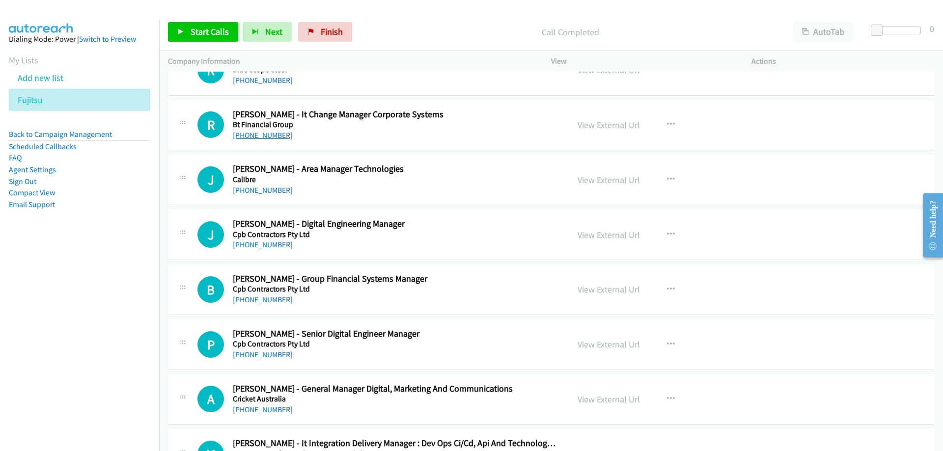
click at [273, 136] on link "+61 402 238 615" at bounding box center [263, 135] width 60 height 9
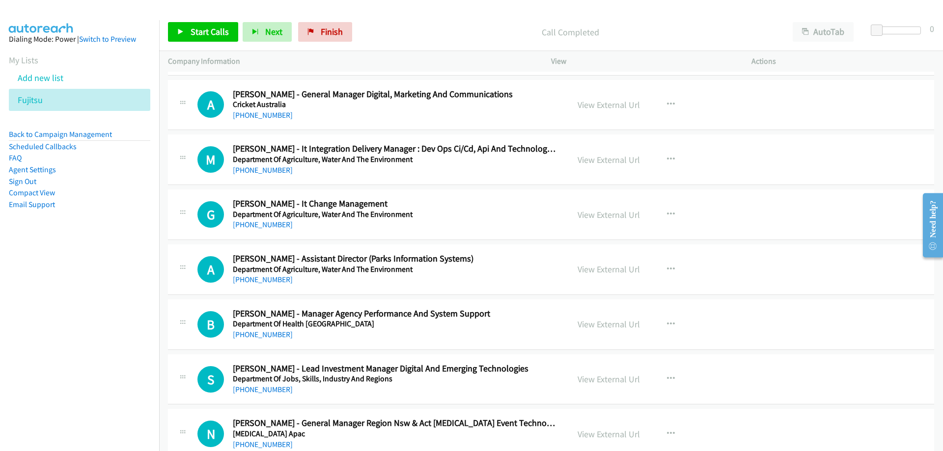
scroll to position [1228, 0]
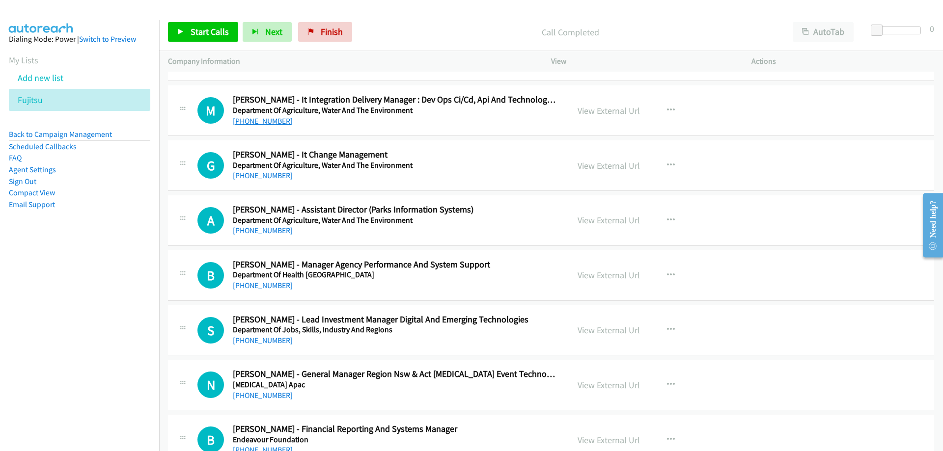
click at [273, 122] on link "+61 415 374 871" at bounding box center [263, 120] width 60 height 9
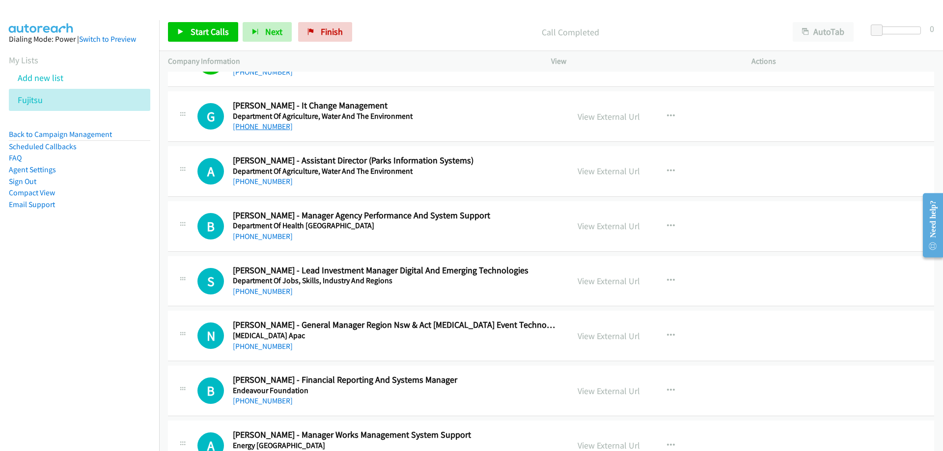
click at [279, 129] on link "+61 8 8204 9334" at bounding box center [263, 126] width 60 height 9
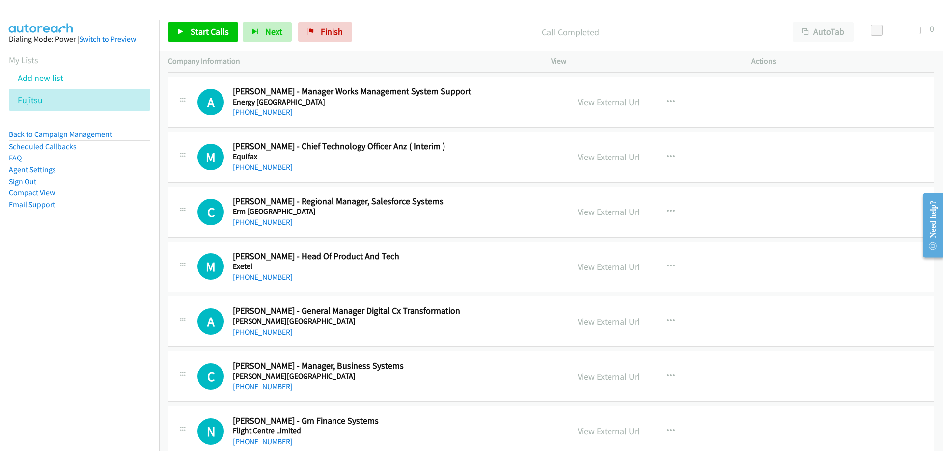
scroll to position [1670, 0]
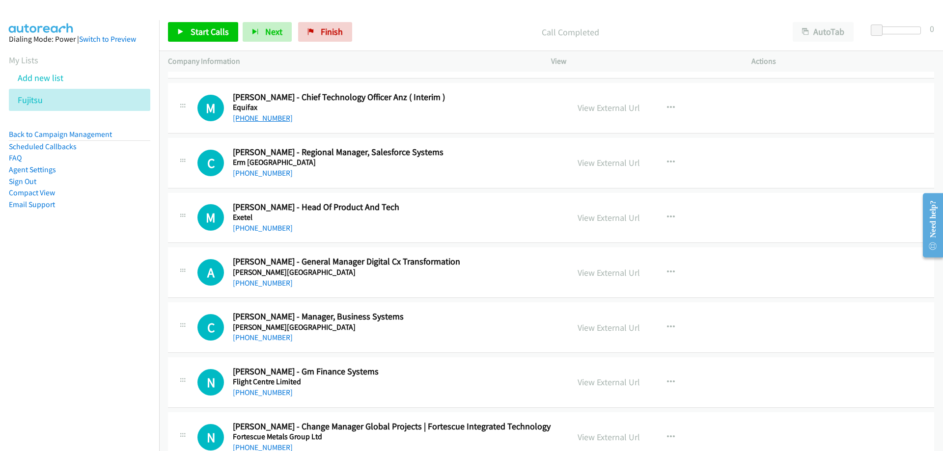
click at [251, 117] on link "+61 406 671 894" at bounding box center [263, 117] width 60 height 9
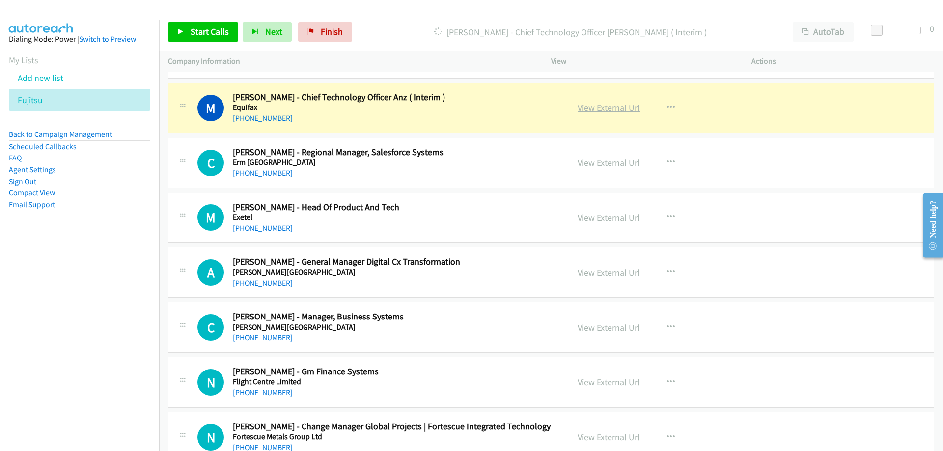
click at [589, 109] on link "View External Url" at bounding box center [609, 107] width 62 height 11
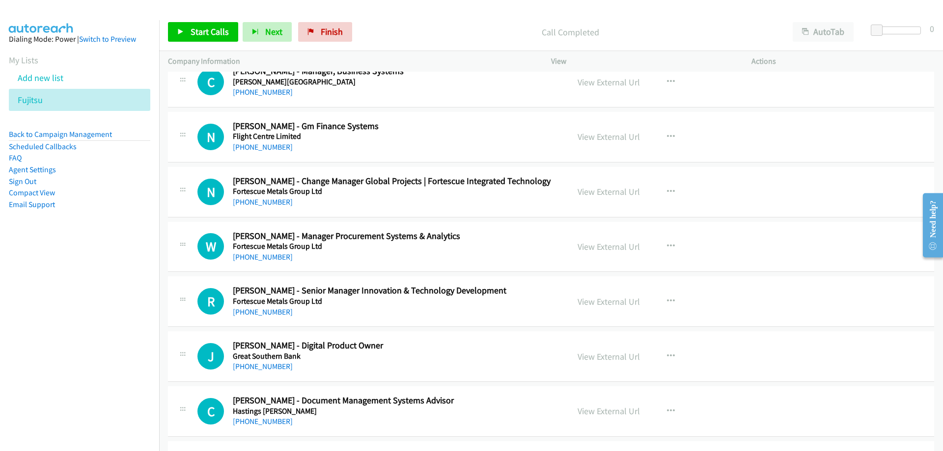
scroll to position [1867, 0]
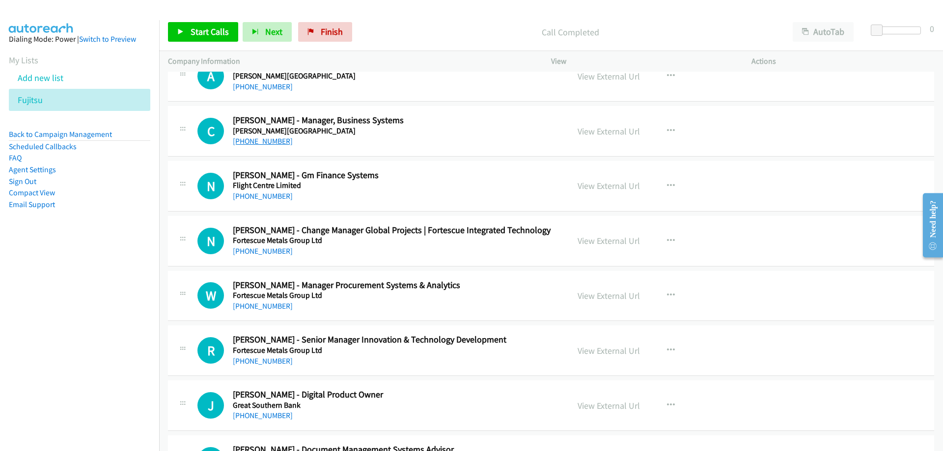
click at [253, 141] on link "+61 2 7398 2108" at bounding box center [263, 141] width 60 height 9
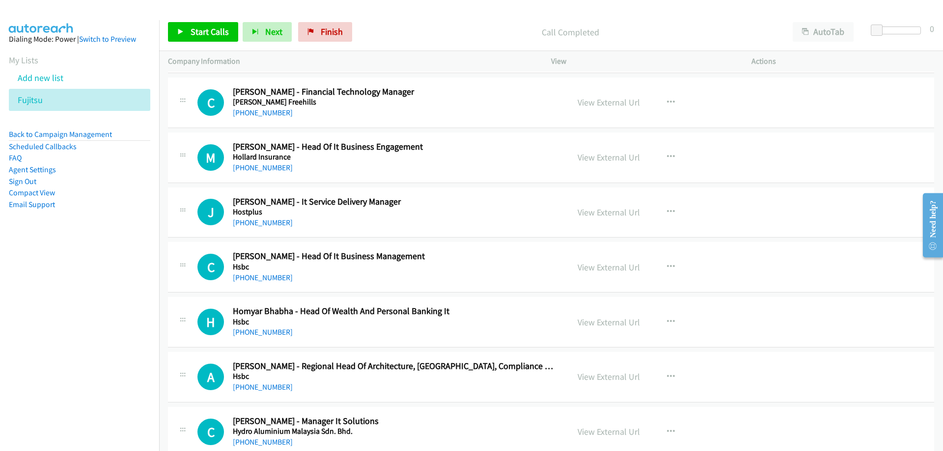
scroll to position [2604, 0]
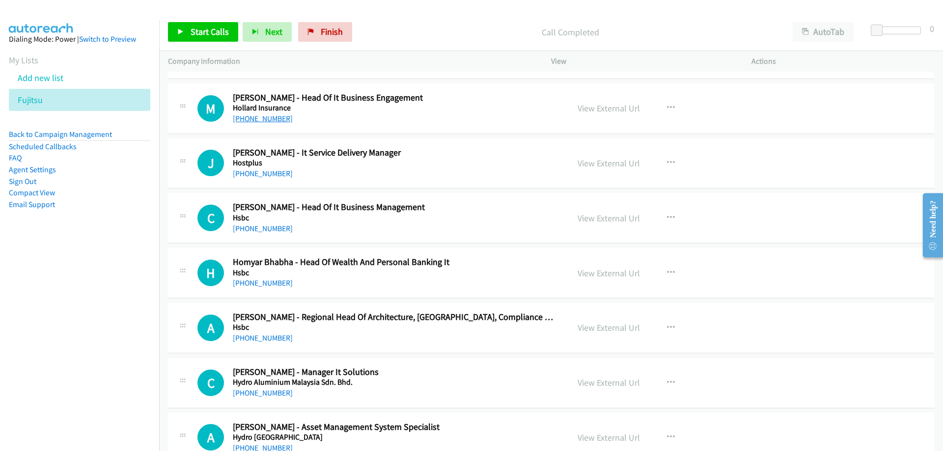
click at [275, 117] on link "+61 415 459 906" at bounding box center [263, 118] width 60 height 9
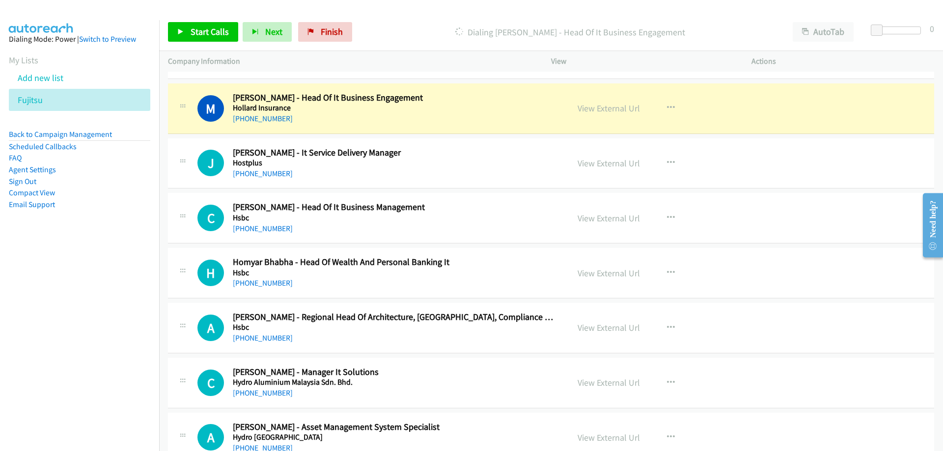
scroll to position [2653, 0]
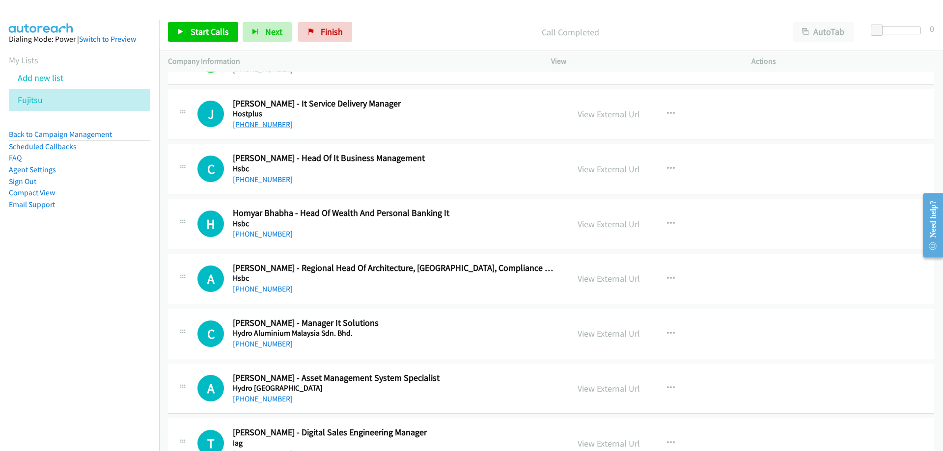
click at [267, 127] on link "+61 3 8636 7783" at bounding box center [263, 124] width 60 height 9
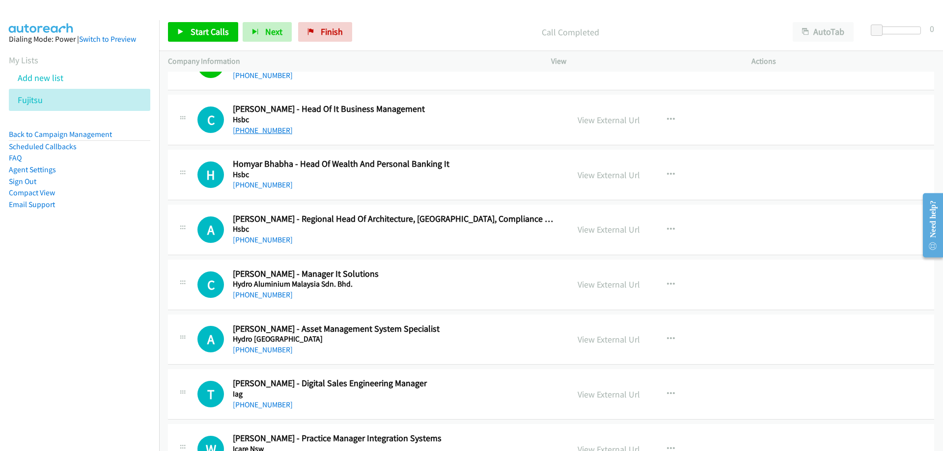
click at [254, 133] on link "+61 468 580 656" at bounding box center [263, 130] width 60 height 9
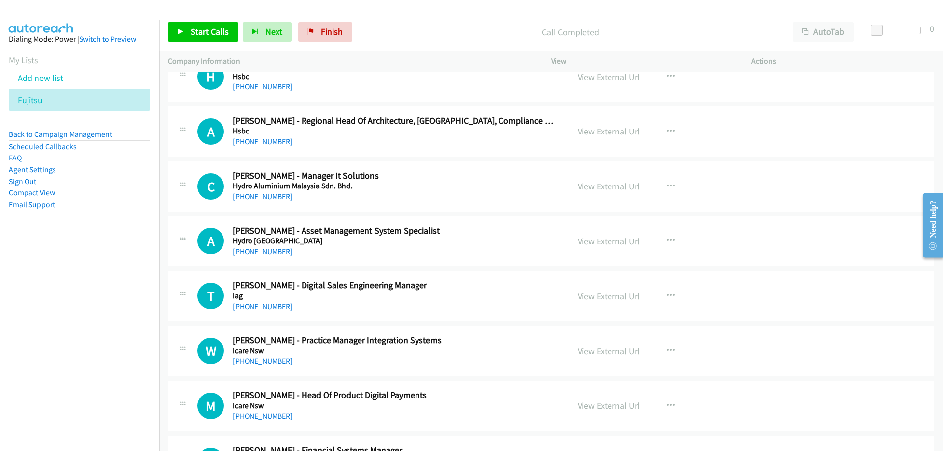
scroll to position [2849, 0]
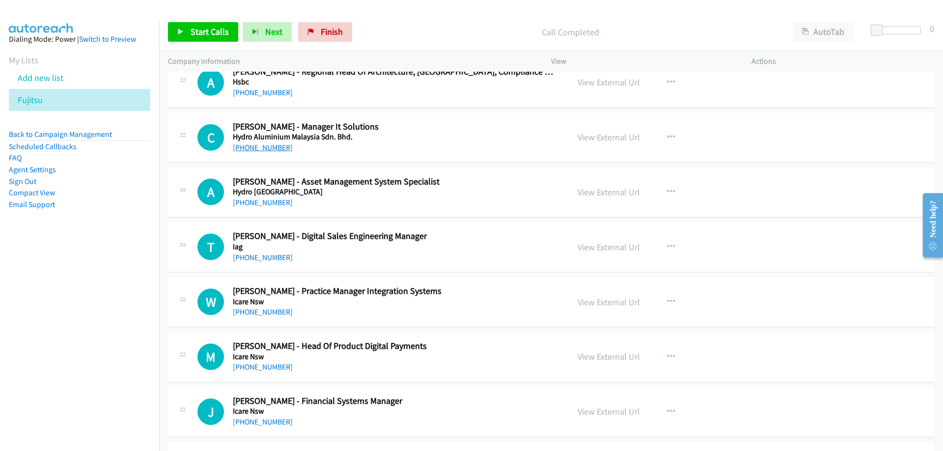
click at [269, 149] on link "+61 417 232 371" at bounding box center [263, 147] width 60 height 9
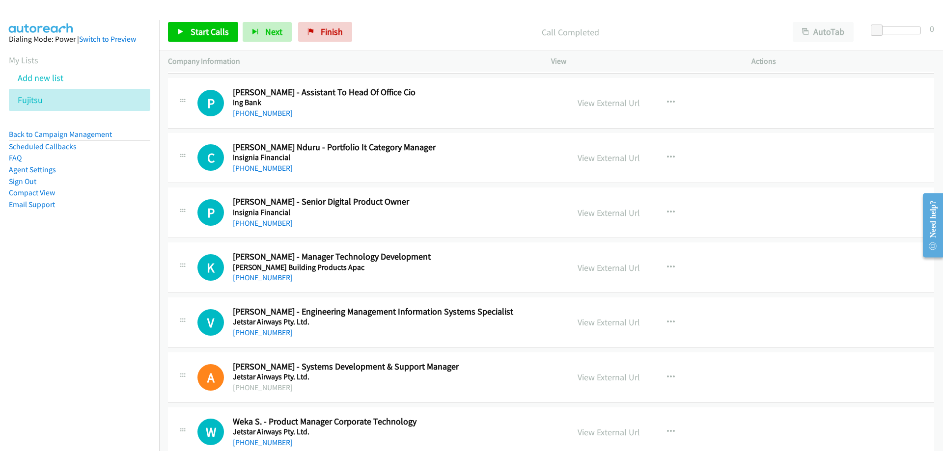
scroll to position [3537, 0]
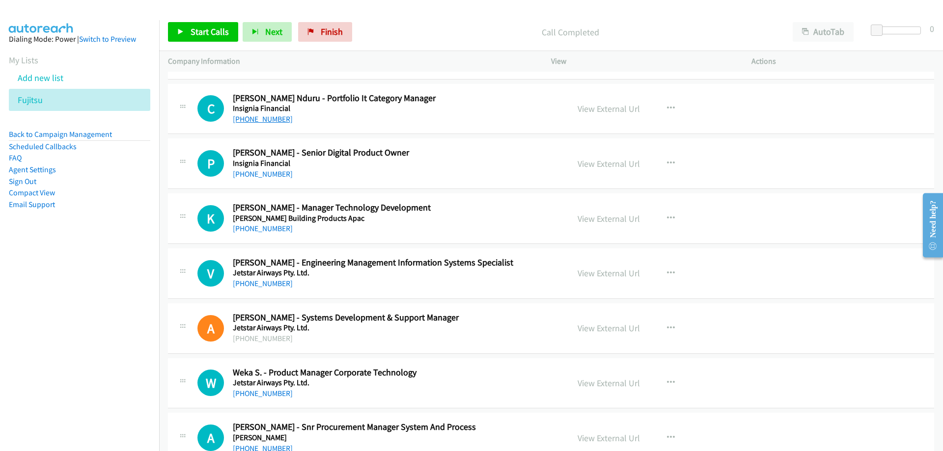
click at [271, 119] on link "+61 431 594 200" at bounding box center [263, 118] width 60 height 9
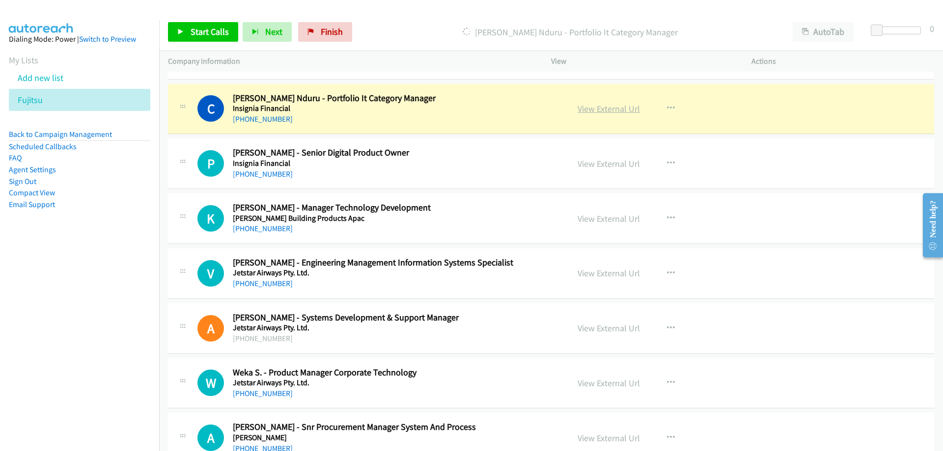
click at [578, 104] on link "View External Url" at bounding box center [609, 108] width 62 height 11
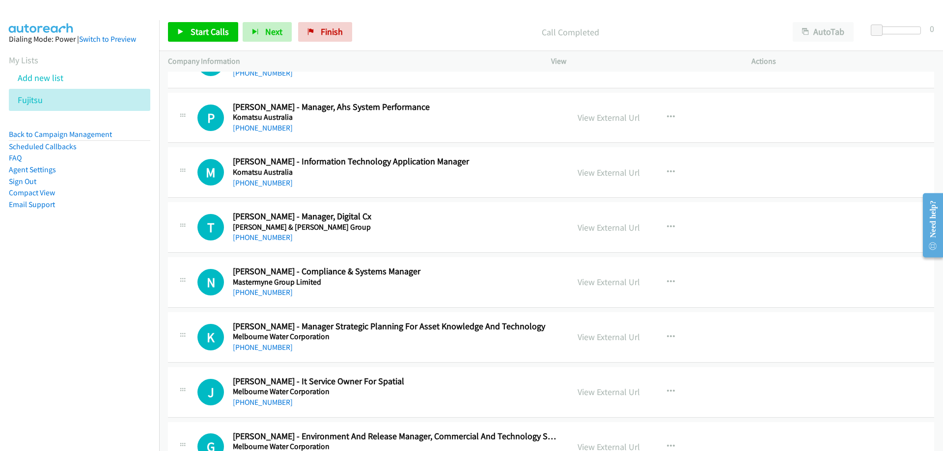
scroll to position [4126, 0]
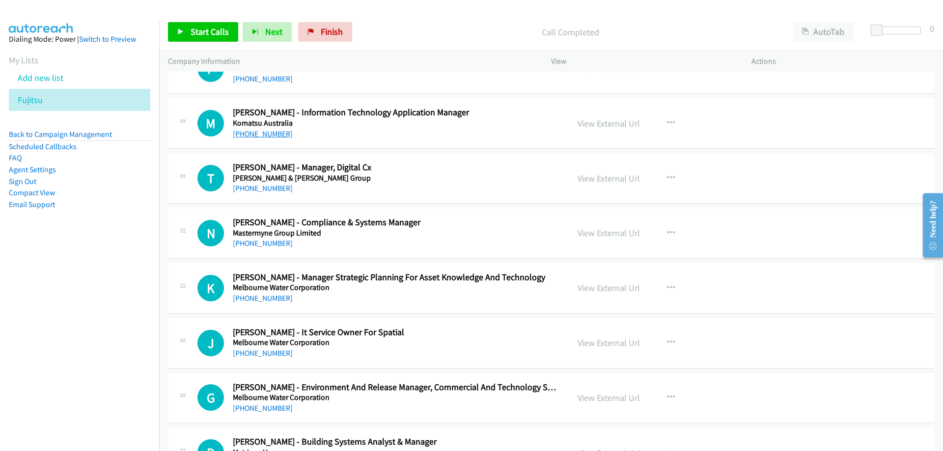
click at [272, 132] on link "+61 408 202 982" at bounding box center [263, 133] width 60 height 9
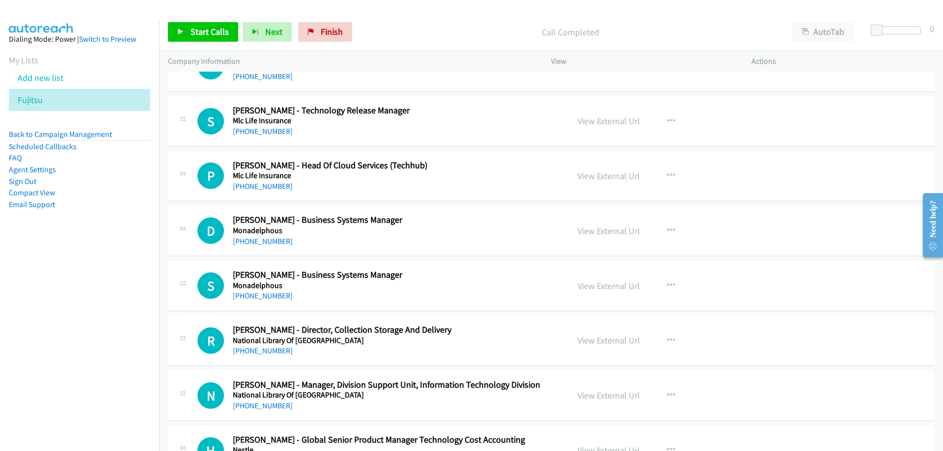
scroll to position [5551, 0]
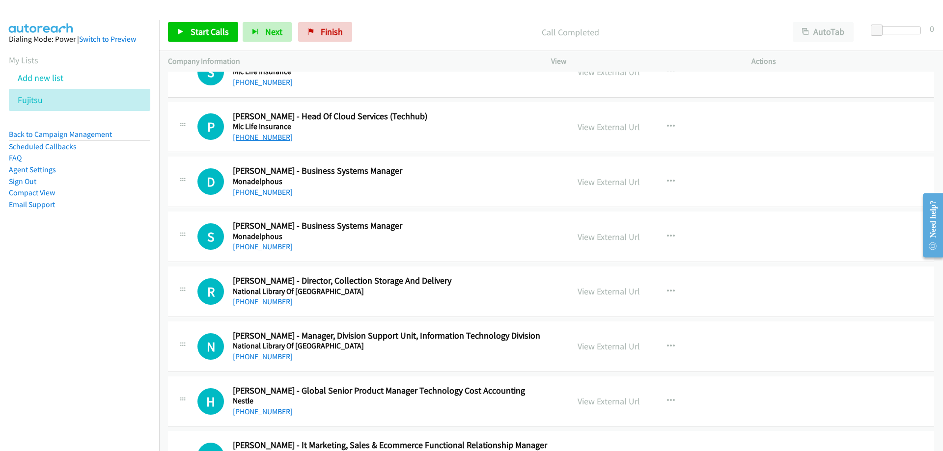
click at [271, 139] on link "+61 414 262 032" at bounding box center [263, 137] width 60 height 9
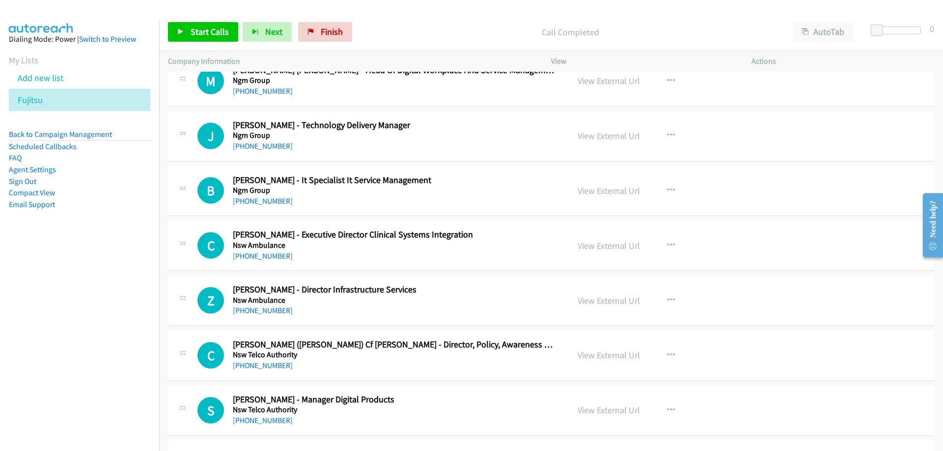
scroll to position [6140, 0]
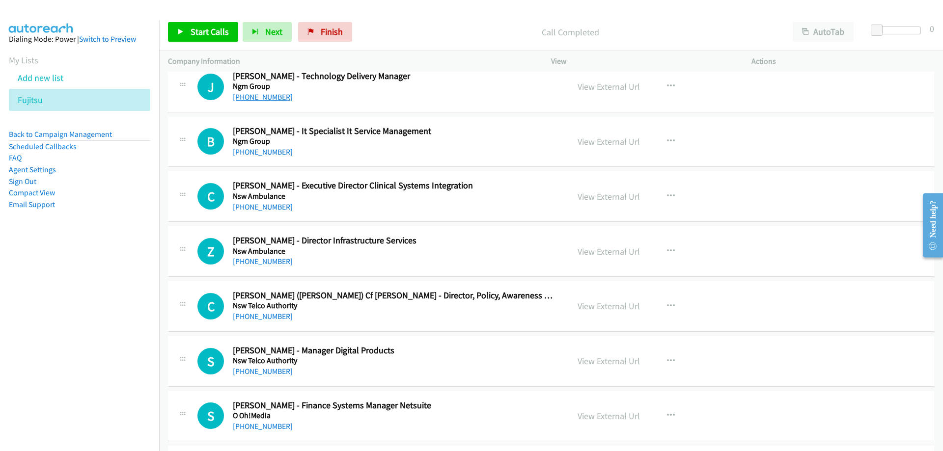
click at [262, 100] on link "+61 434 160 769" at bounding box center [263, 96] width 60 height 9
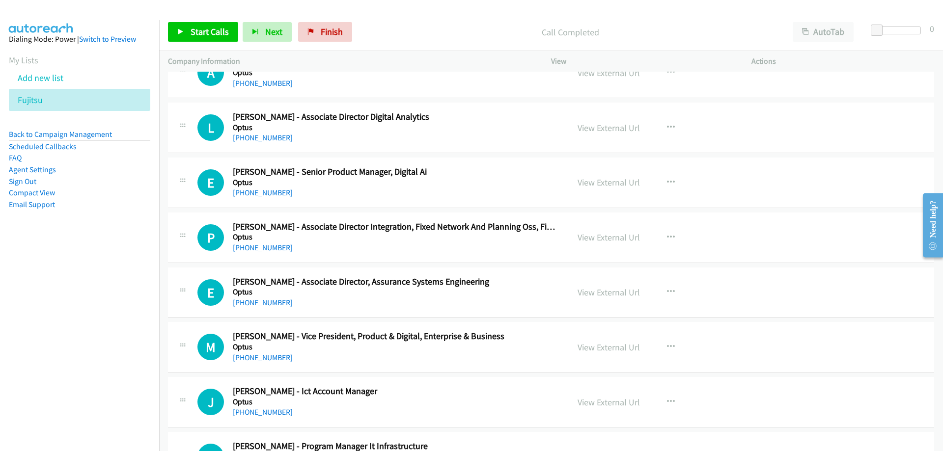
scroll to position [7467, 0]
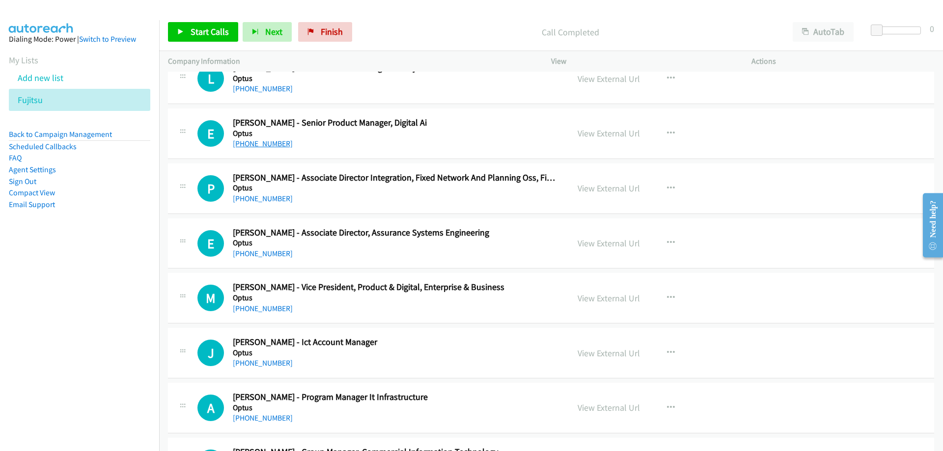
click at [272, 146] on link "+61 426 877 025" at bounding box center [263, 143] width 60 height 9
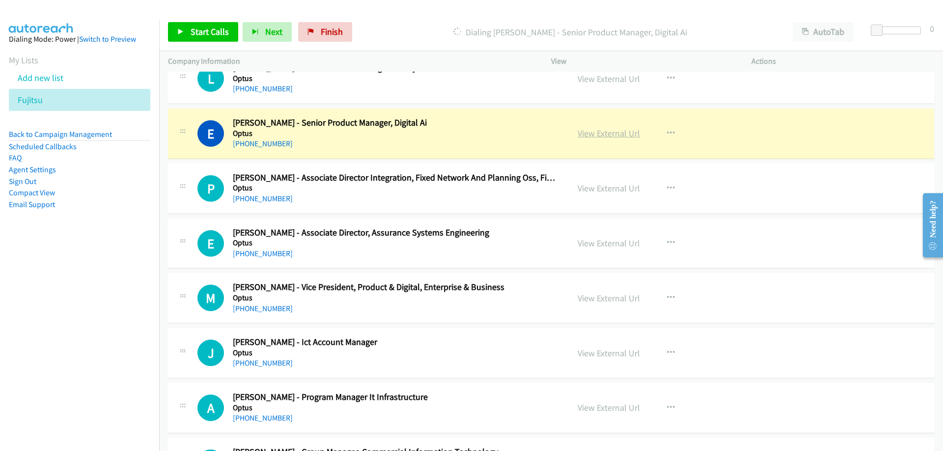
click at [595, 128] on link "View External Url" at bounding box center [609, 133] width 62 height 11
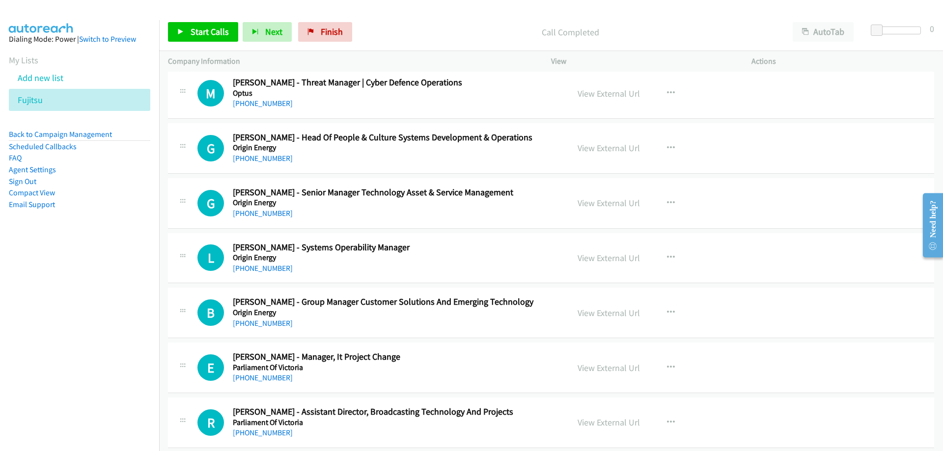
scroll to position [8105, 0]
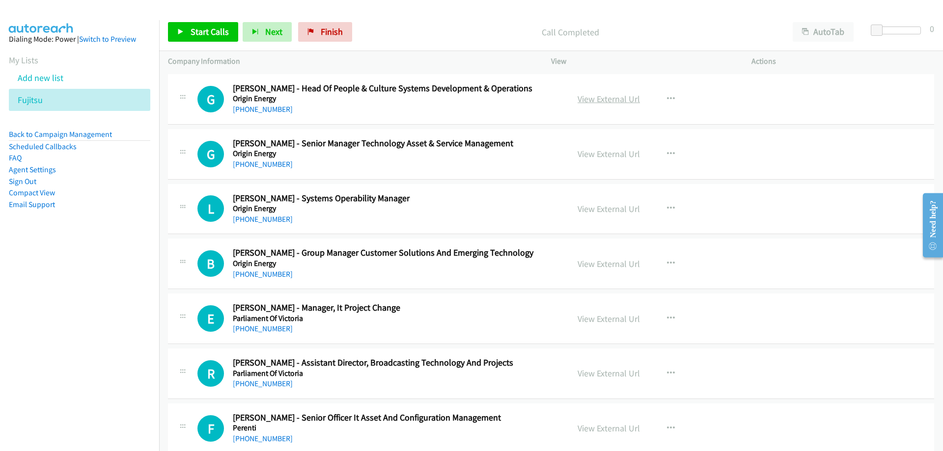
click at [604, 99] on link "View External Url" at bounding box center [609, 98] width 62 height 11
